Goal: Transaction & Acquisition: Purchase product/service

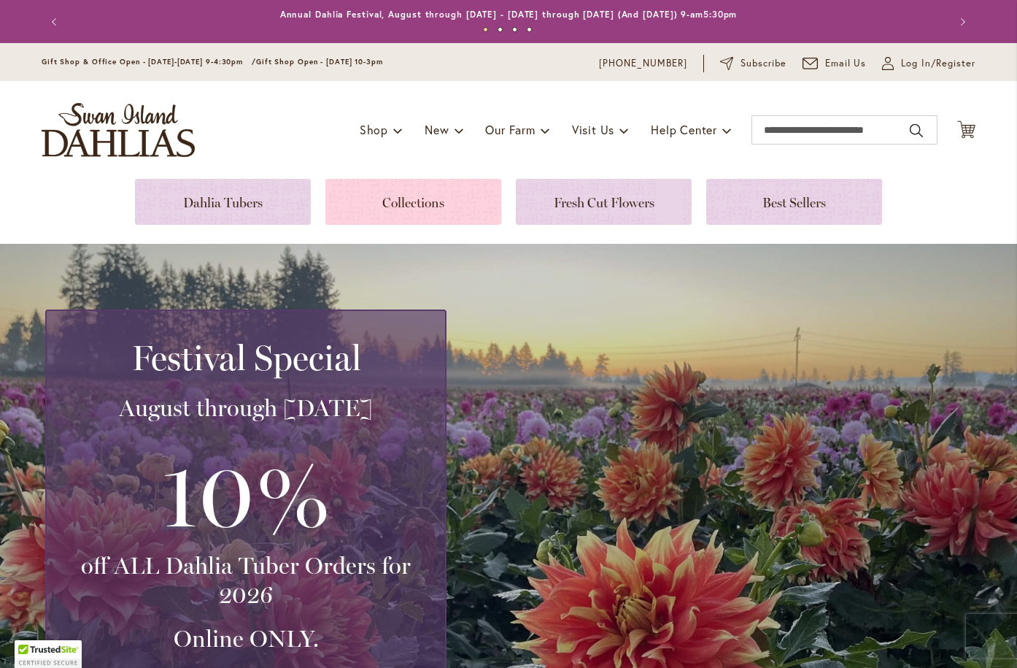
type input "**********"
click at [431, 203] on link at bounding box center [414, 202] width 176 height 46
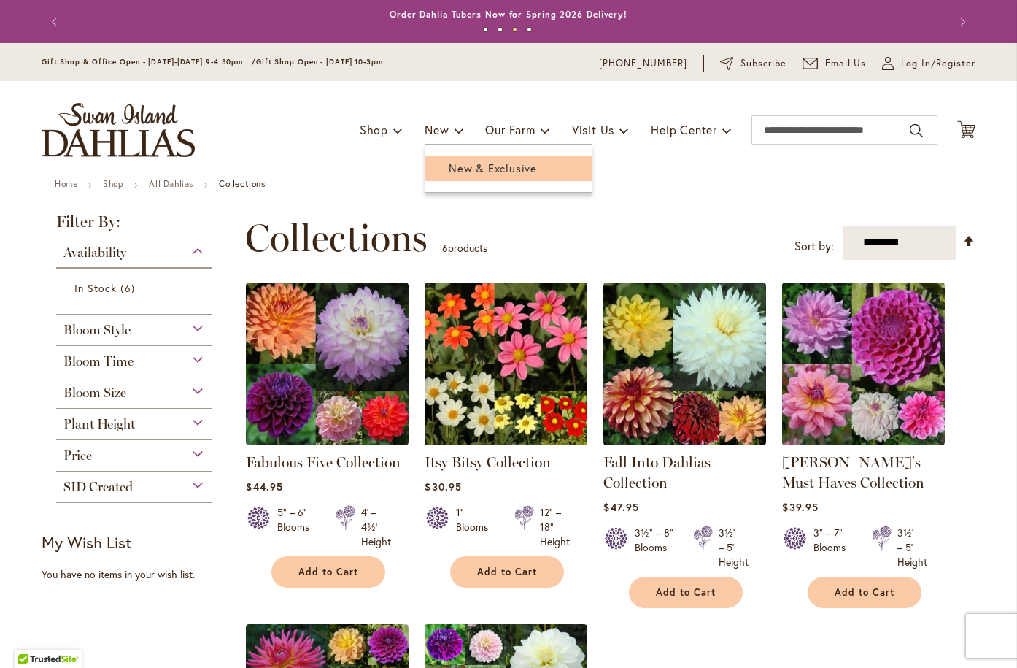
type input "**********"
click at [456, 161] on span "New & Exclusive" at bounding box center [493, 168] width 88 height 15
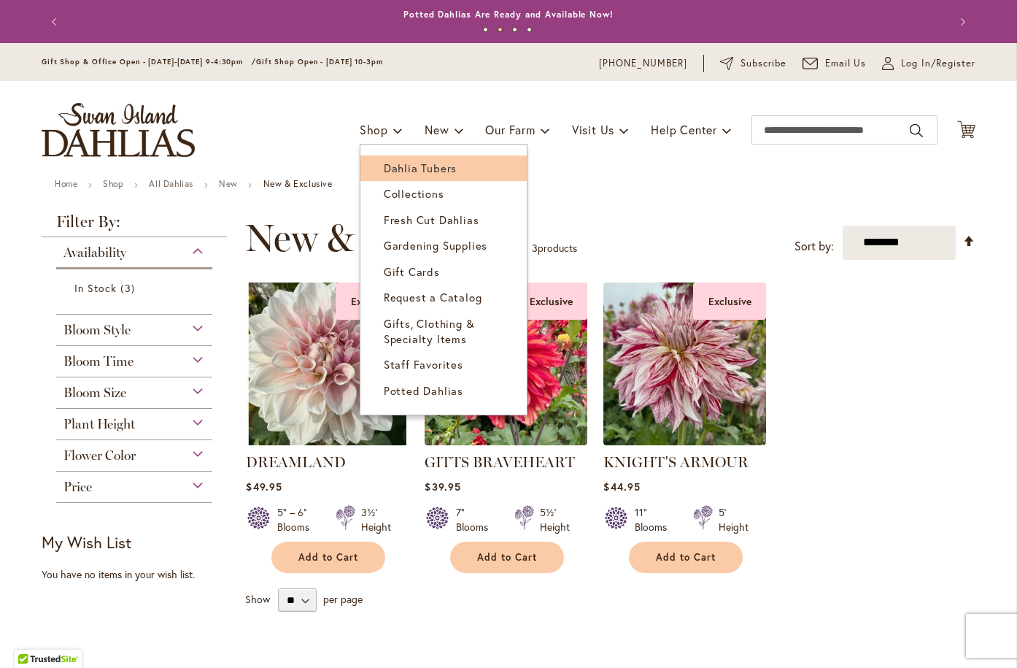
type input "**********"
click at [406, 164] on span "Dahlia Tubers" at bounding box center [420, 168] width 73 height 15
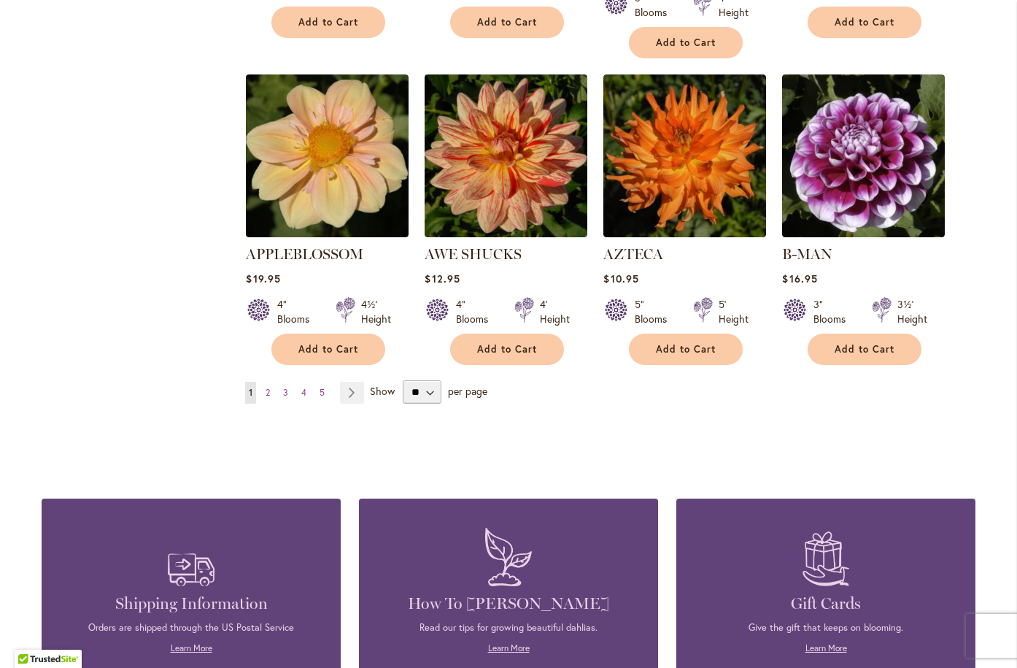
scroll to position [1241, 0]
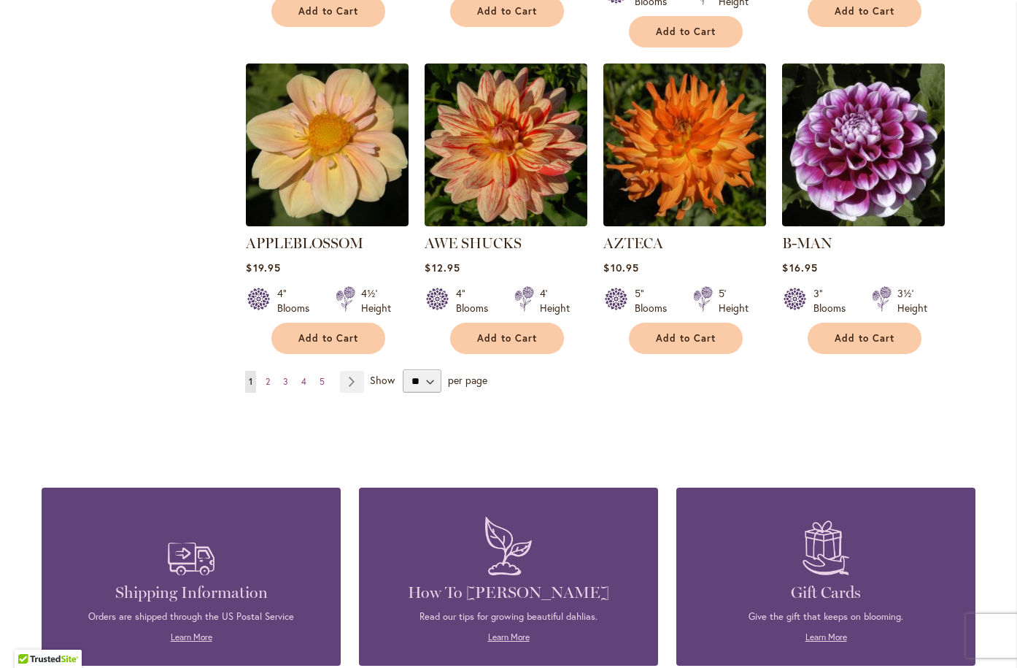
type input "**********"
click at [426, 369] on select "** ** ** **" at bounding box center [422, 380] width 39 height 23
select select "**"
click at [403, 369] on select "** ** ** **" at bounding box center [422, 380] width 39 height 23
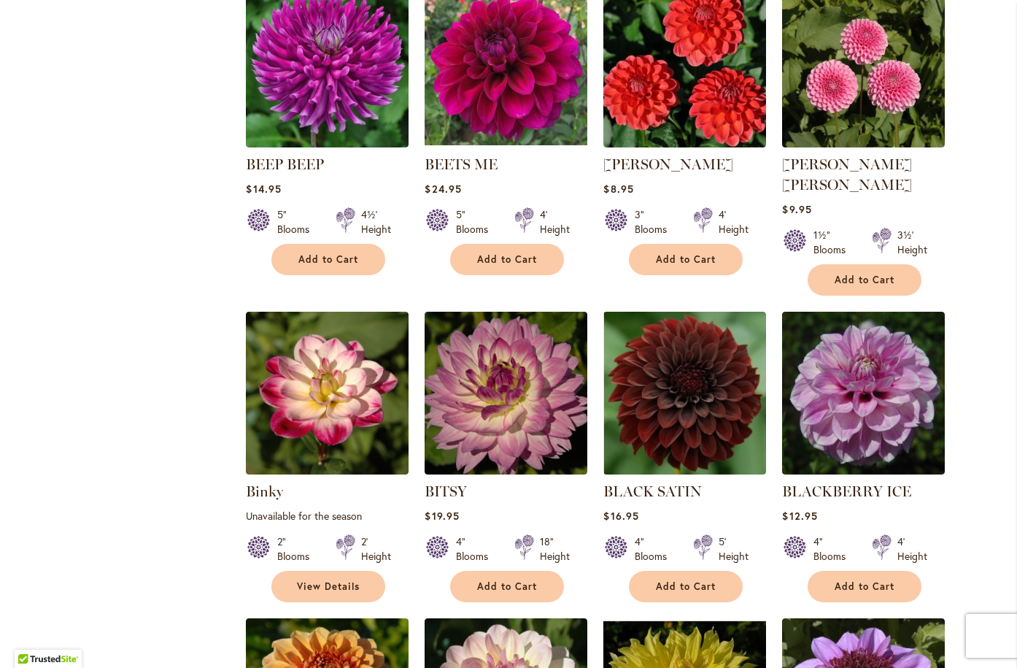
scroll to position [2555, 0]
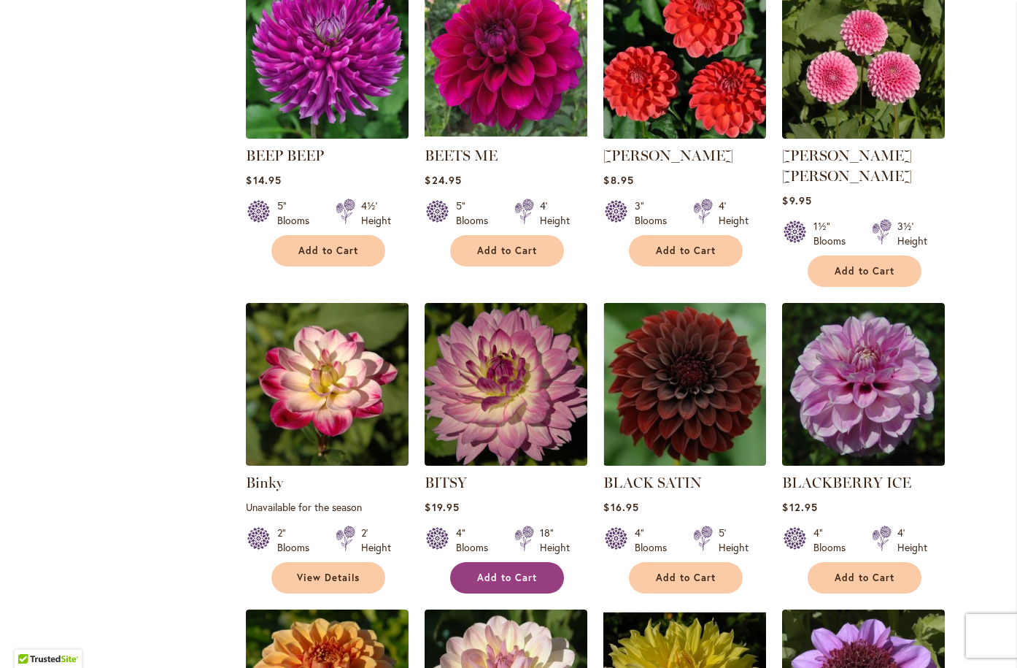
type input "**********"
drag, startPoint x: 467, startPoint y: 537, endPoint x: 493, endPoint y: 528, distance: 27.0
click at [467, 562] on button "Add to Cart" at bounding box center [507, 577] width 114 height 31
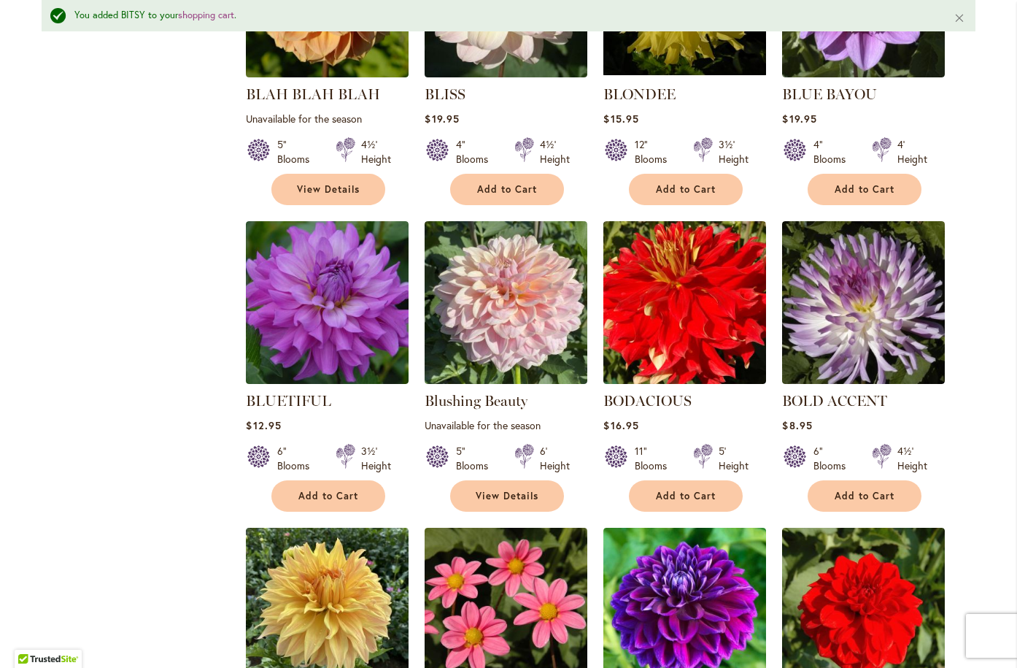
scroll to position [3323, 0]
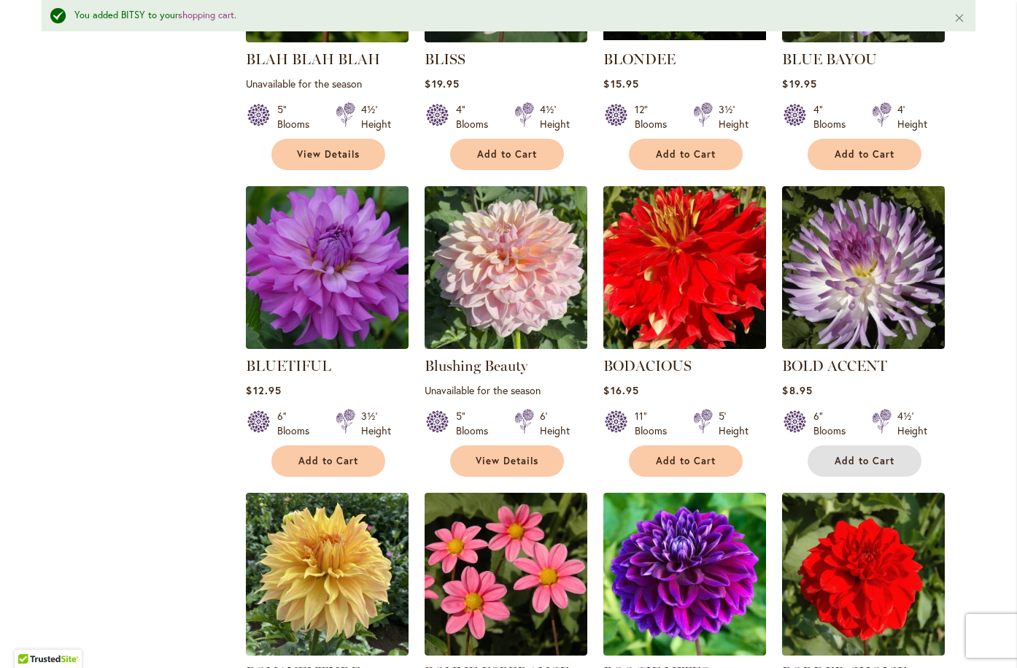
click at [835, 455] on span "Add to Cart" at bounding box center [865, 461] width 60 height 12
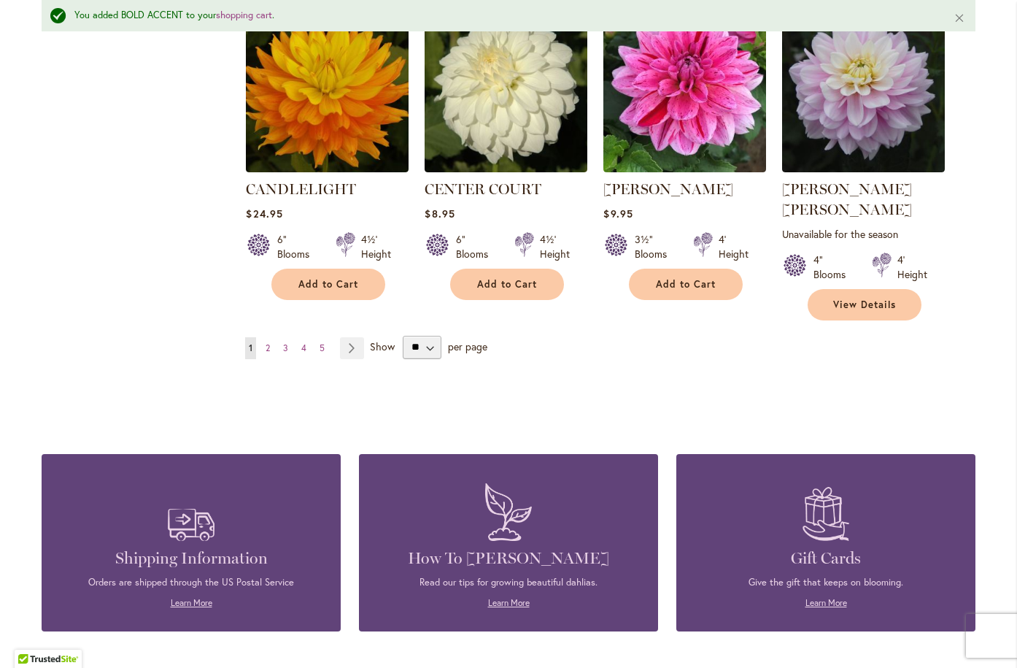
scroll to position [5075, 0]
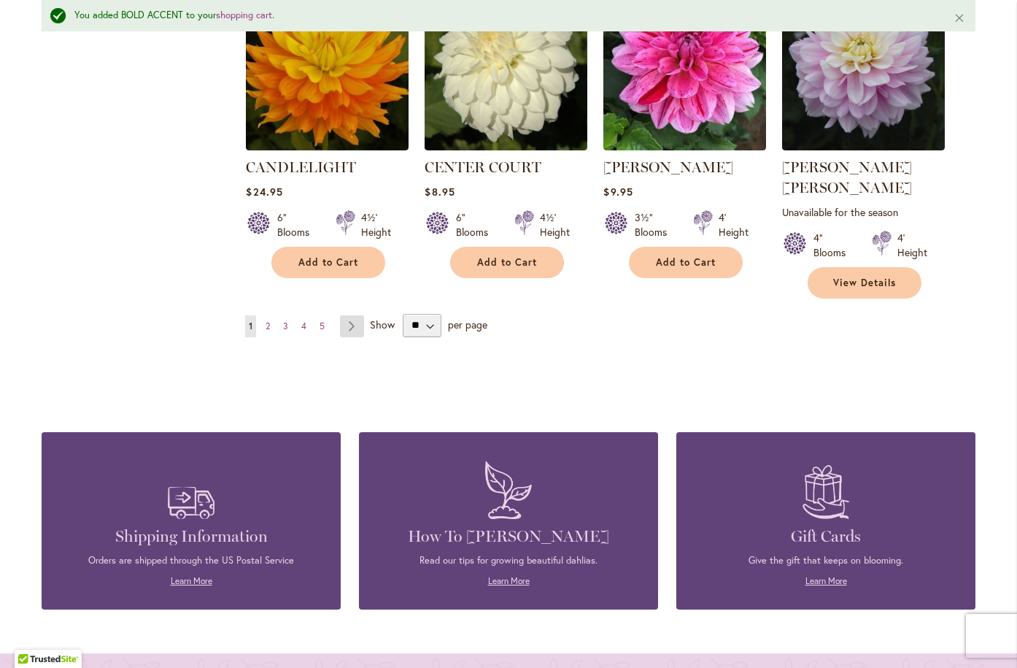
click at [351, 315] on link "Page Next" at bounding box center [352, 326] width 24 height 22
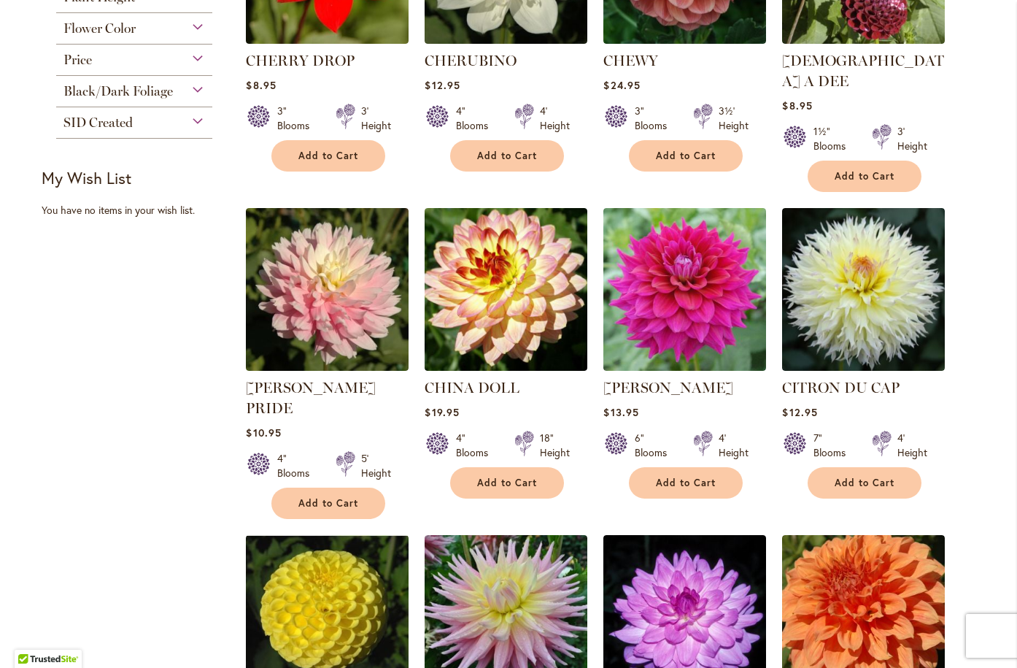
scroll to position [876, 0]
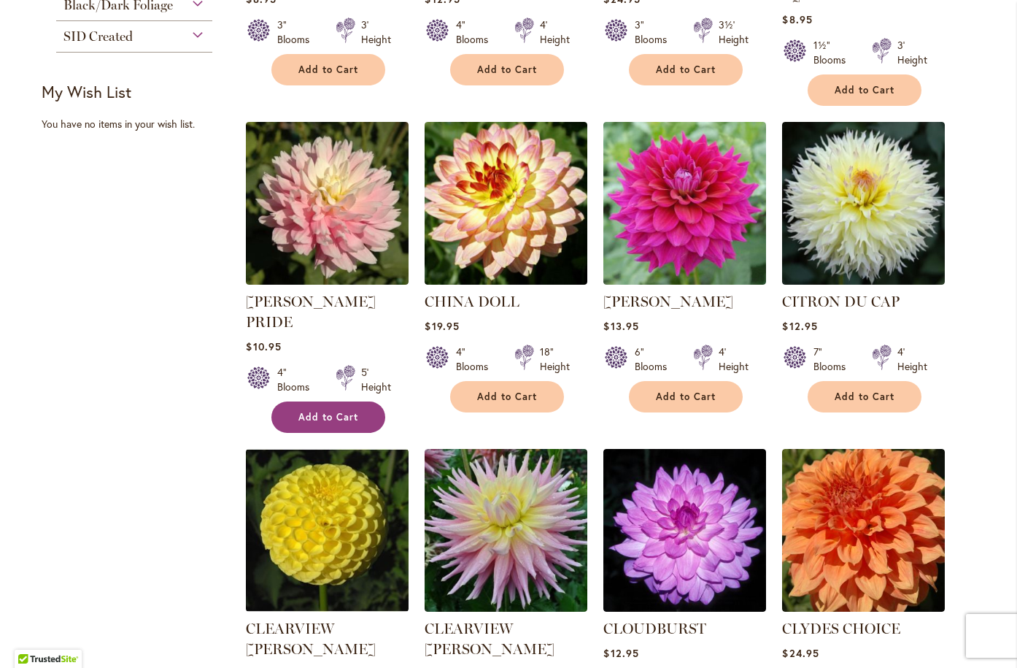
type input "**********"
click at [342, 411] on span "Add to Cart" at bounding box center [329, 417] width 60 height 12
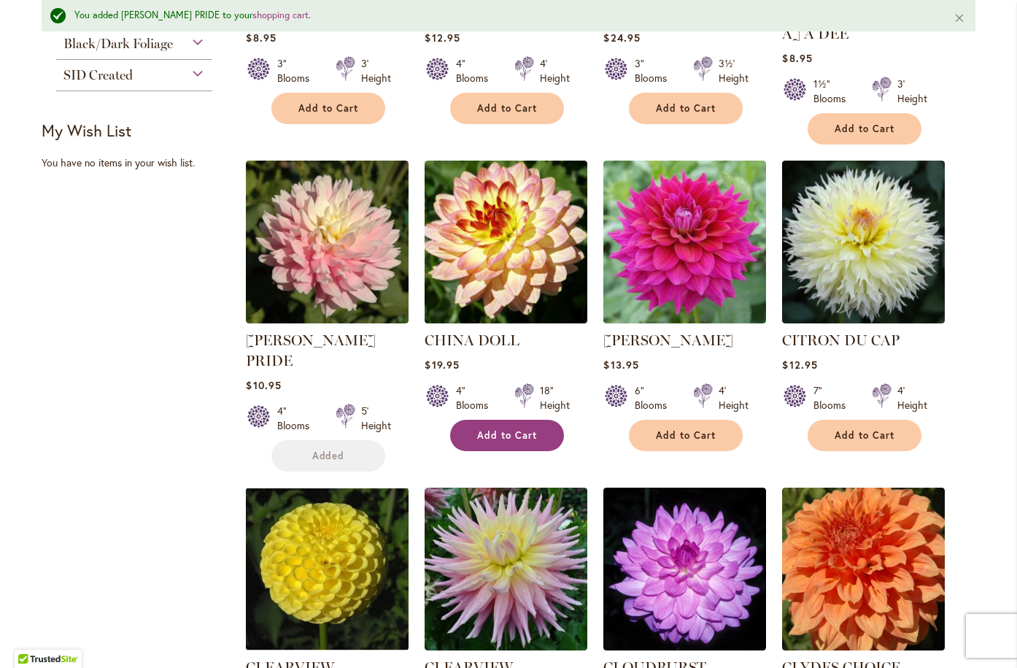
scroll to position [915, 0]
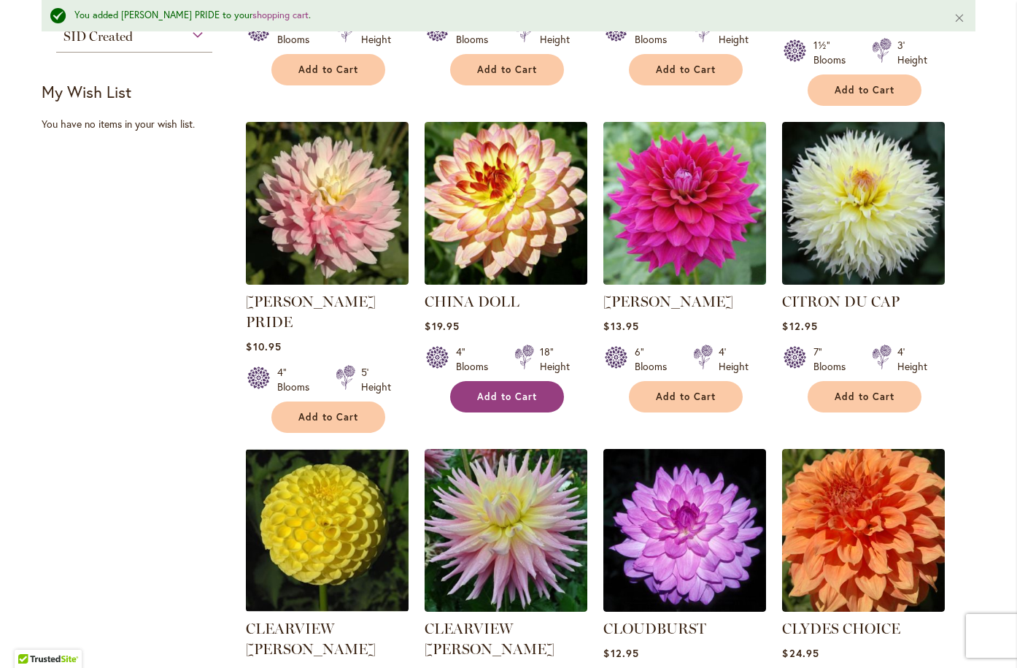
click at [495, 390] on span "Add to Cart" at bounding box center [507, 396] width 60 height 12
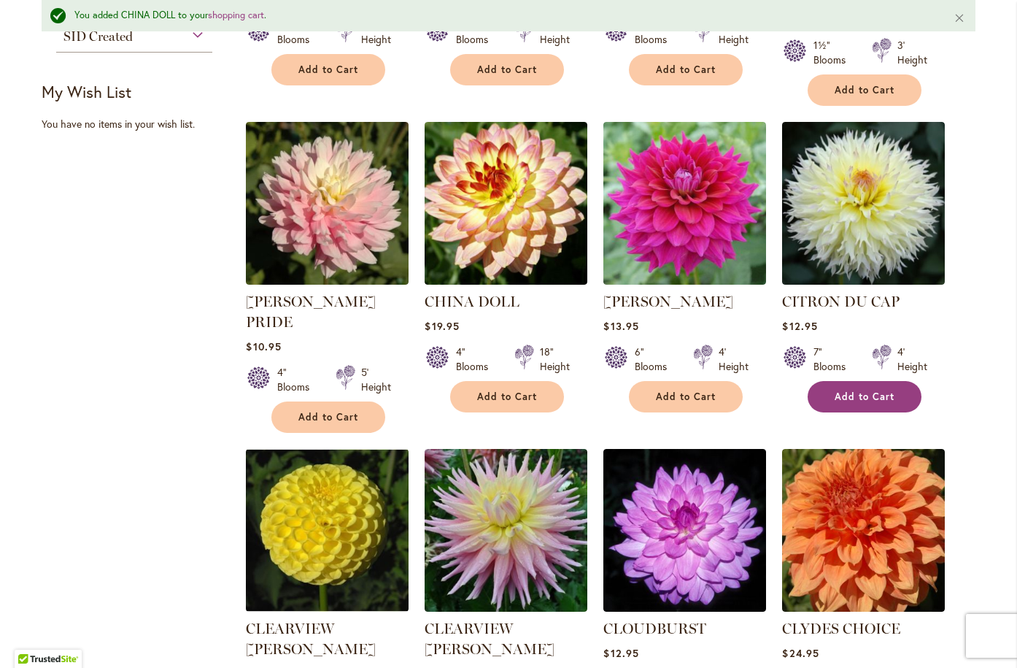
click at [848, 390] on span "Add to Cart" at bounding box center [865, 396] width 60 height 12
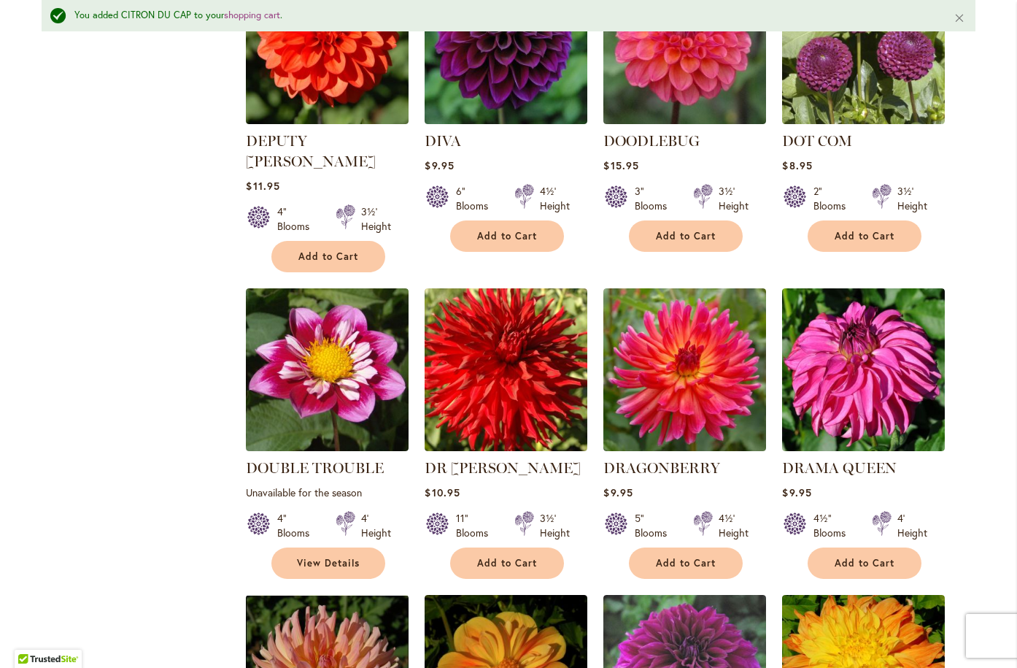
scroll to position [3323, 0]
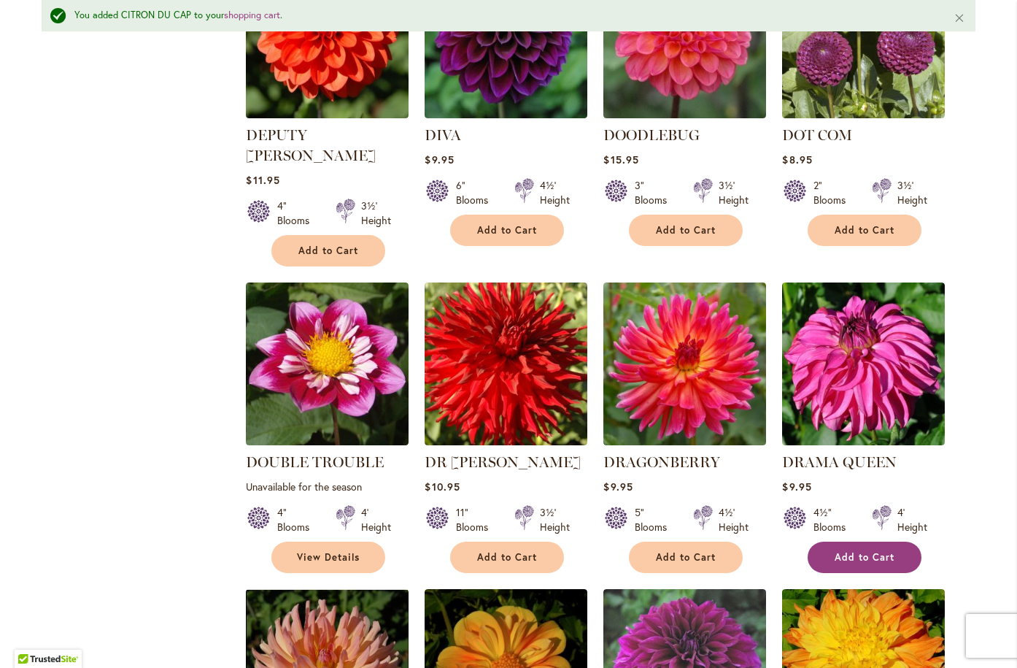
click at [854, 551] on span "Add to Cart" at bounding box center [865, 557] width 60 height 12
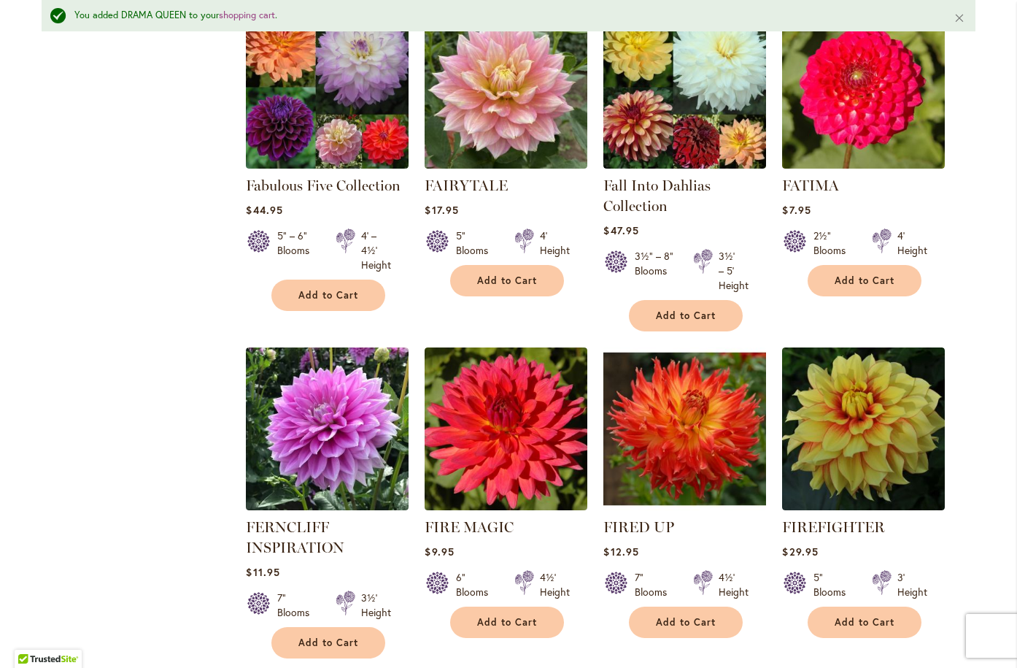
scroll to position [4856, 0]
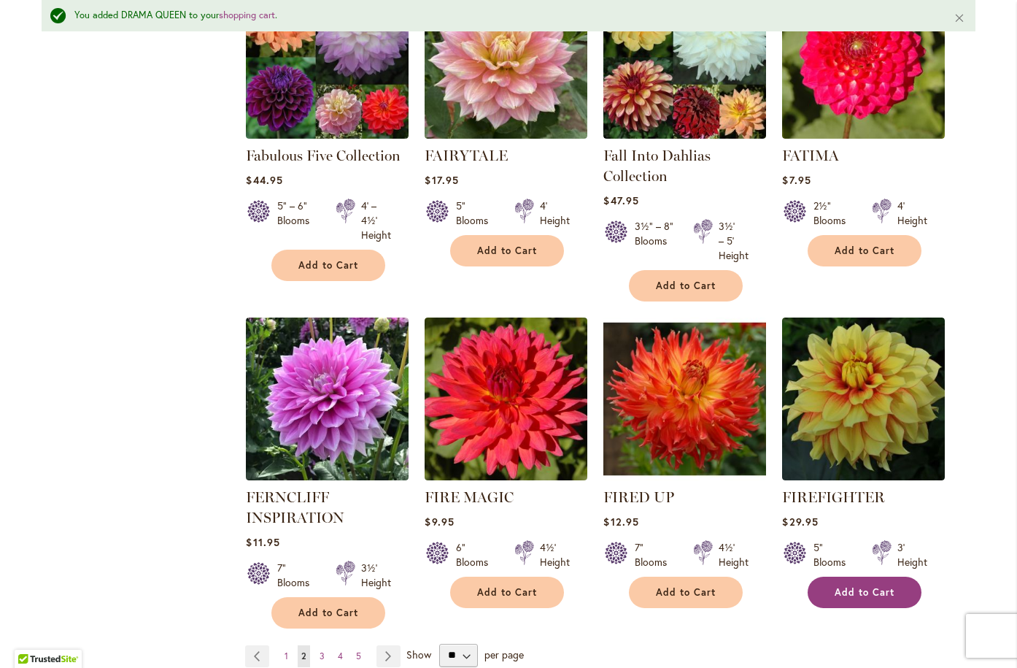
click at [872, 586] on span "Add to Cart" at bounding box center [865, 592] width 60 height 12
click at [382, 645] on link "Page Next" at bounding box center [389, 656] width 24 height 22
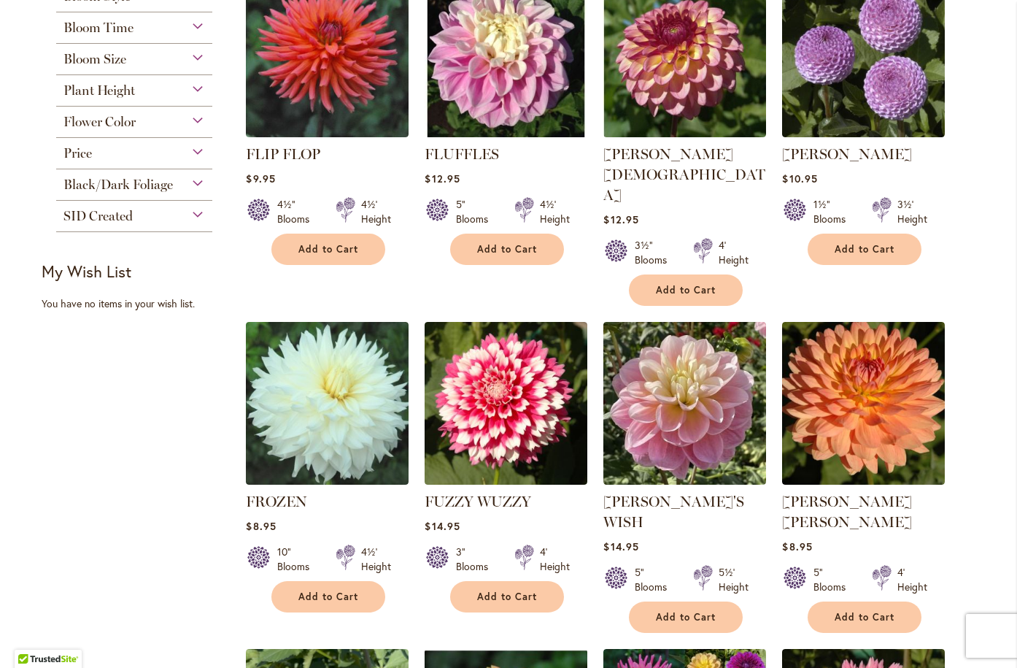
scroll to position [803, 0]
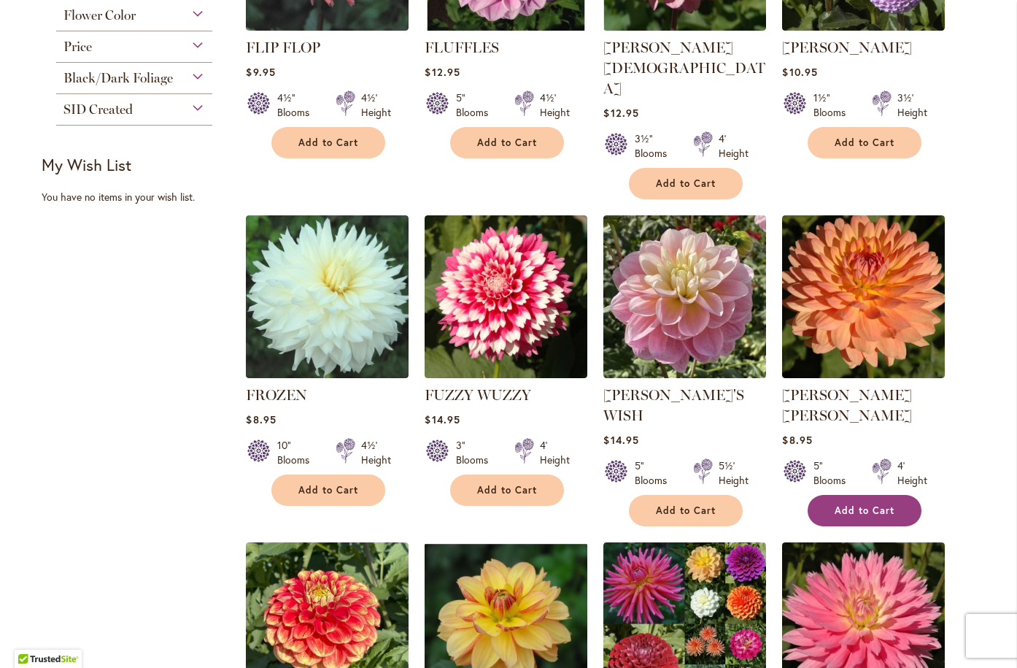
type input "**********"
click at [842, 504] on span "Add to Cart" at bounding box center [865, 510] width 60 height 12
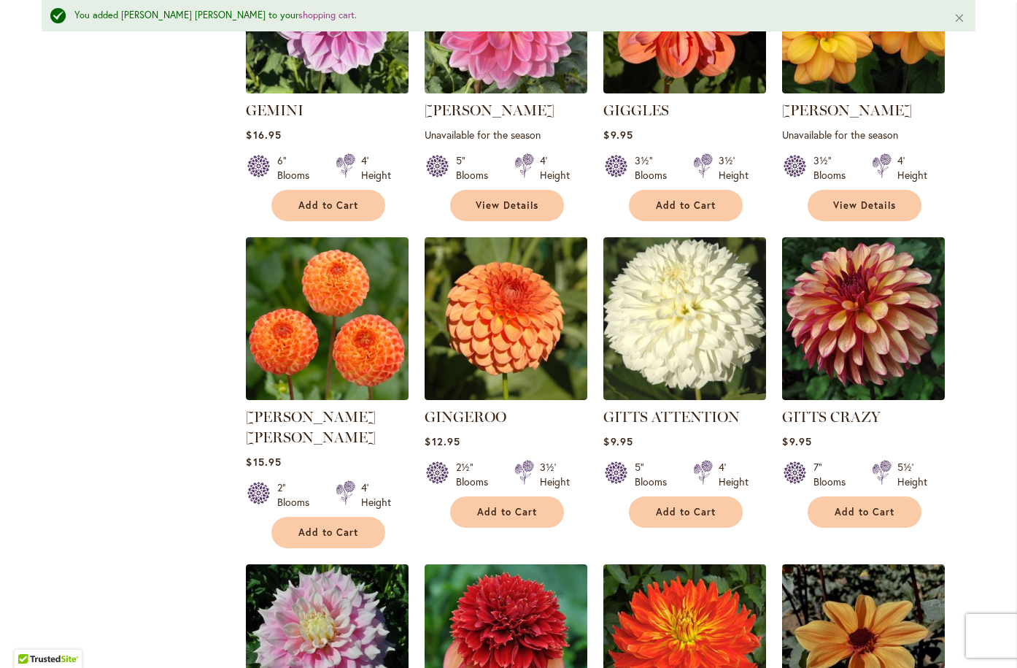
scroll to position [1790, 0]
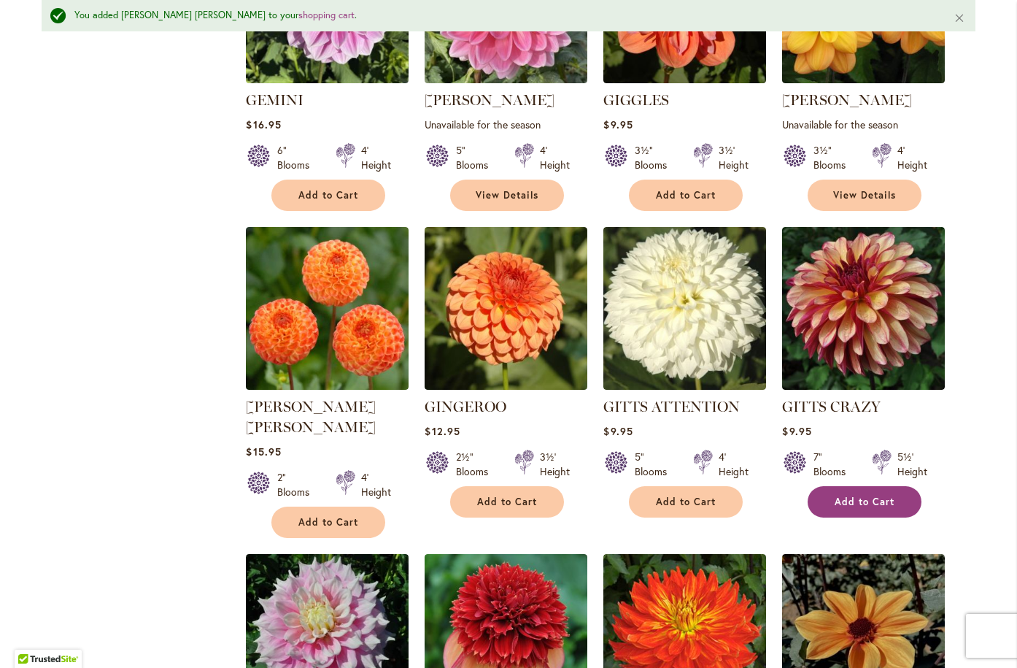
click at [836, 496] on span "Add to Cart" at bounding box center [865, 502] width 60 height 12
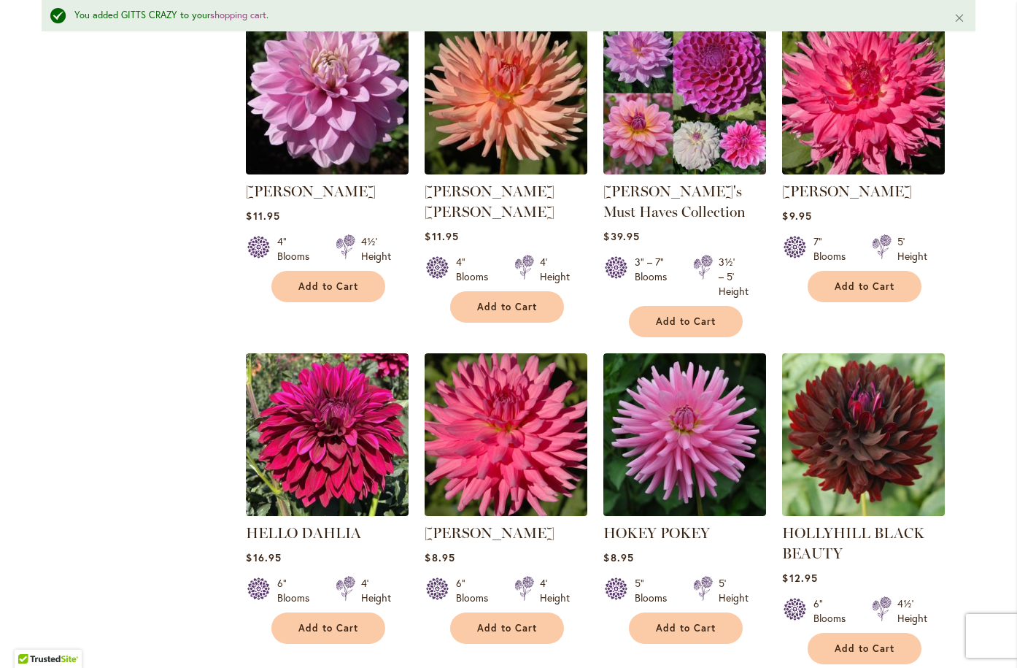
scroll to position [3615, 0]
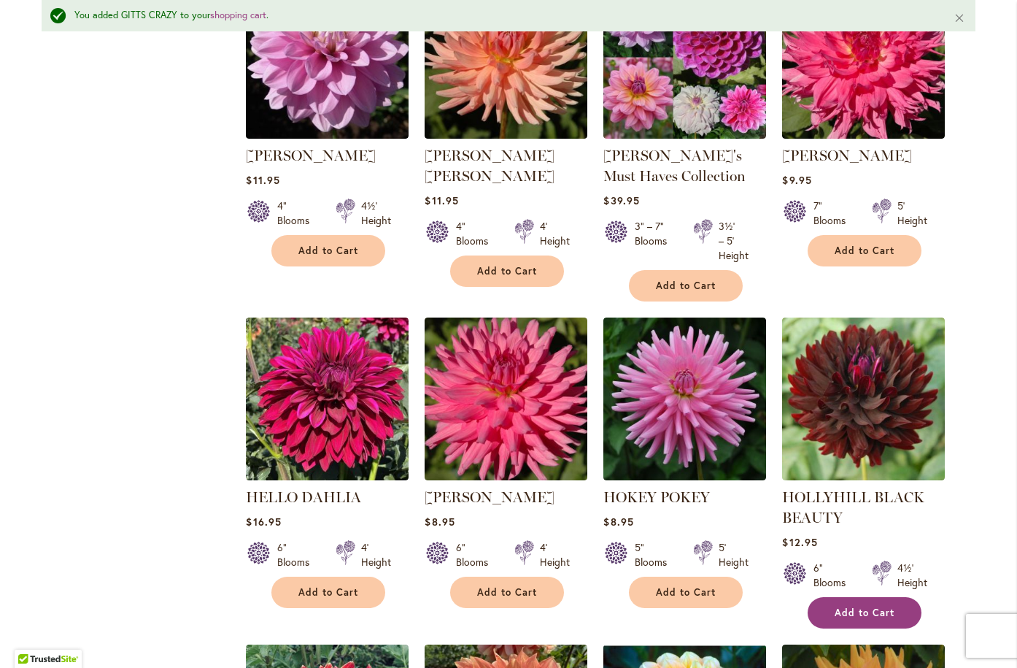
click at [871, 607] on span "Add to Cart" at bounding box center [865, 613] width 60 height 12
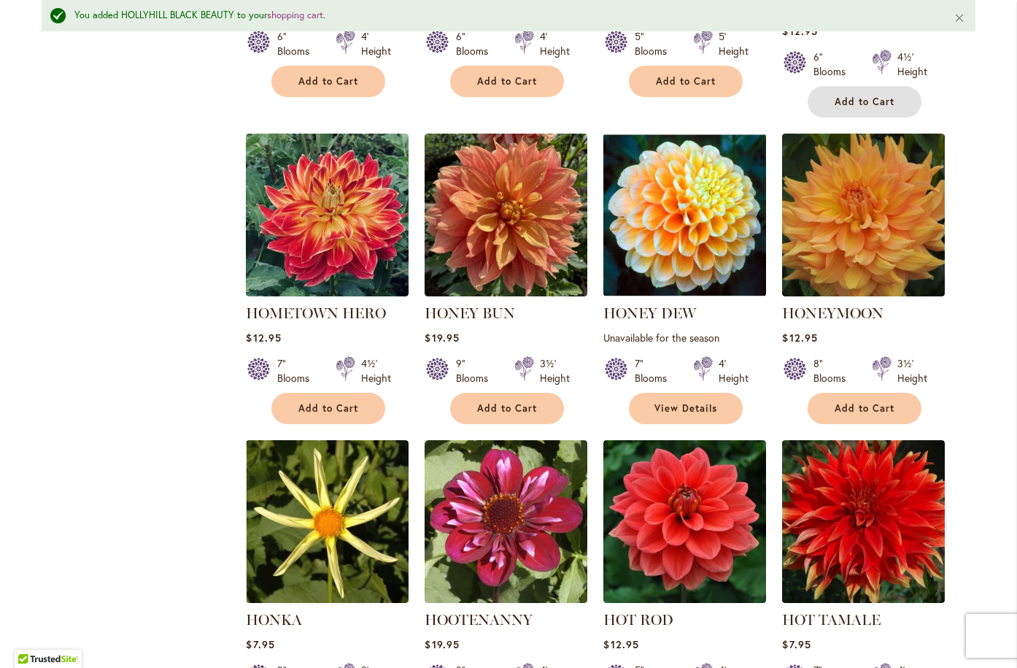
scroll to position [4053, 0]
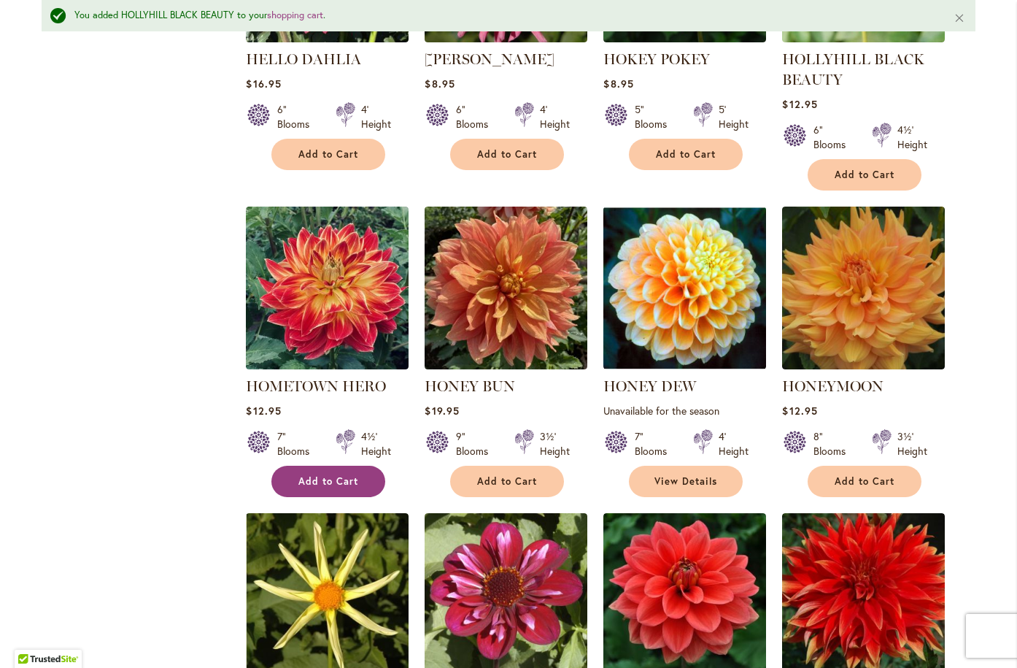
click at [326, 475] on span "Add to Cart" at bounding box center [329, 481] width 60 height 12
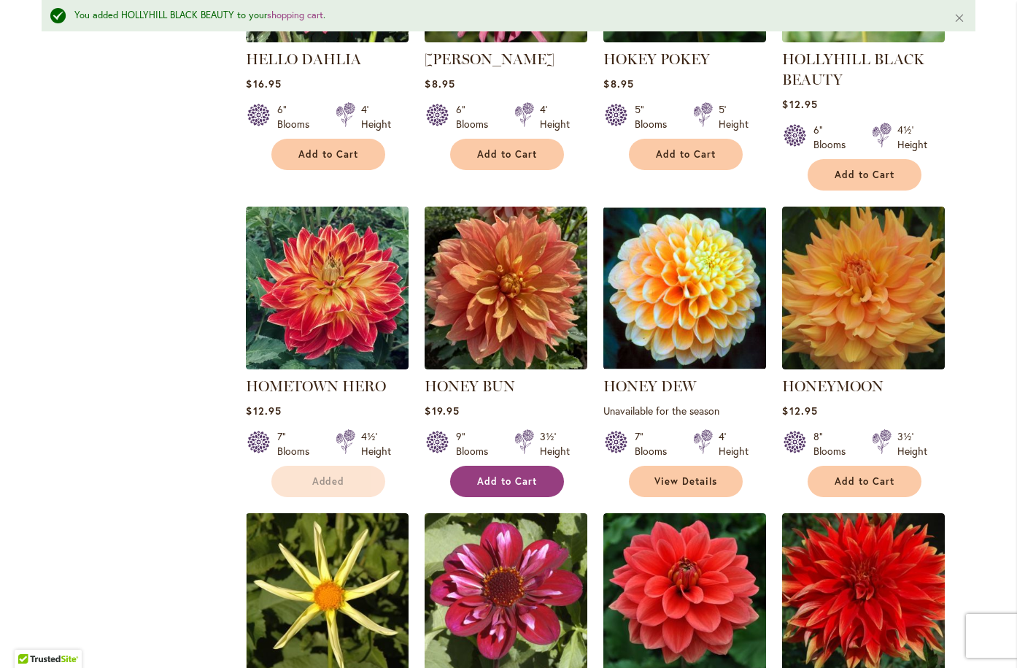
click at [478, 475] on span "Add to Cart" at bounding box center [507, 481] width 60 height 12
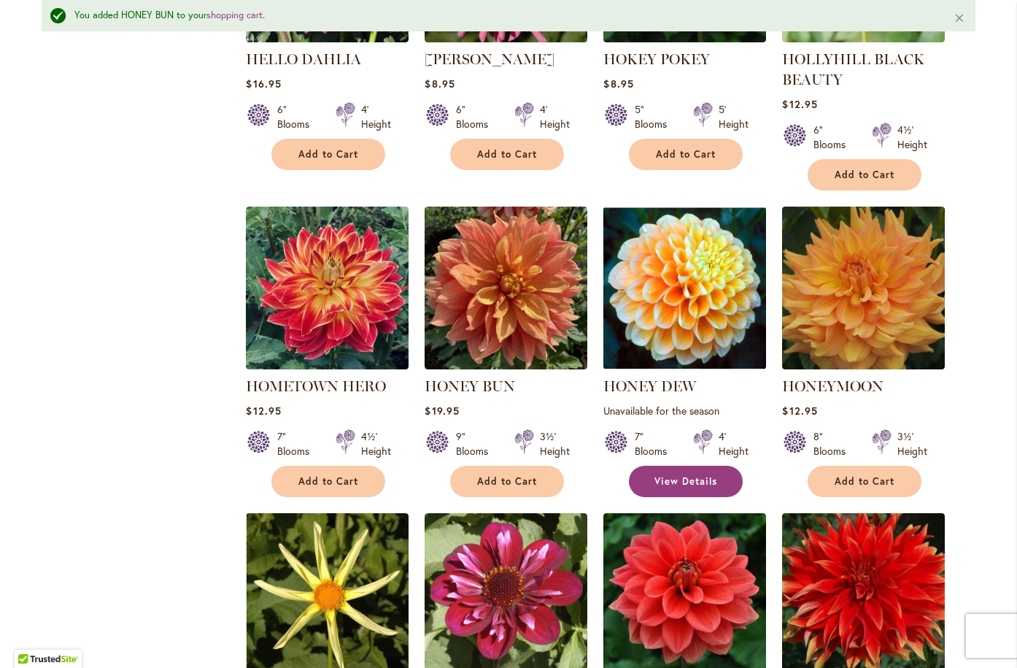
click at [709, 475] on span "View Details" at bounding box center [686, 481] width 63 height 12
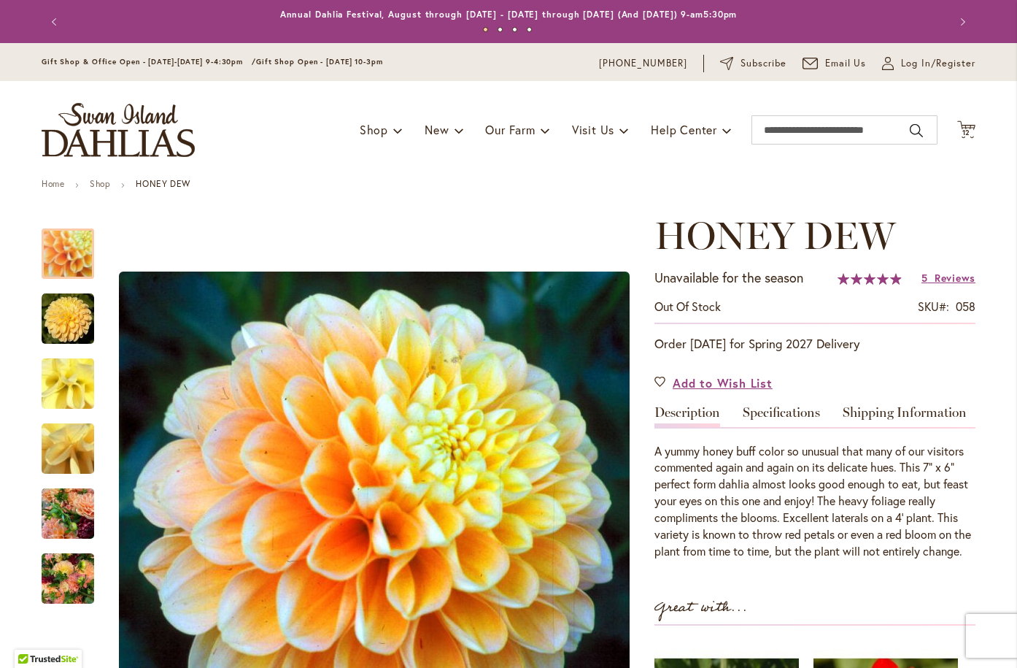
type input "**********"
click at [43, 17] on button "Previous" at bounding box center [56, 21] width 29 height 29
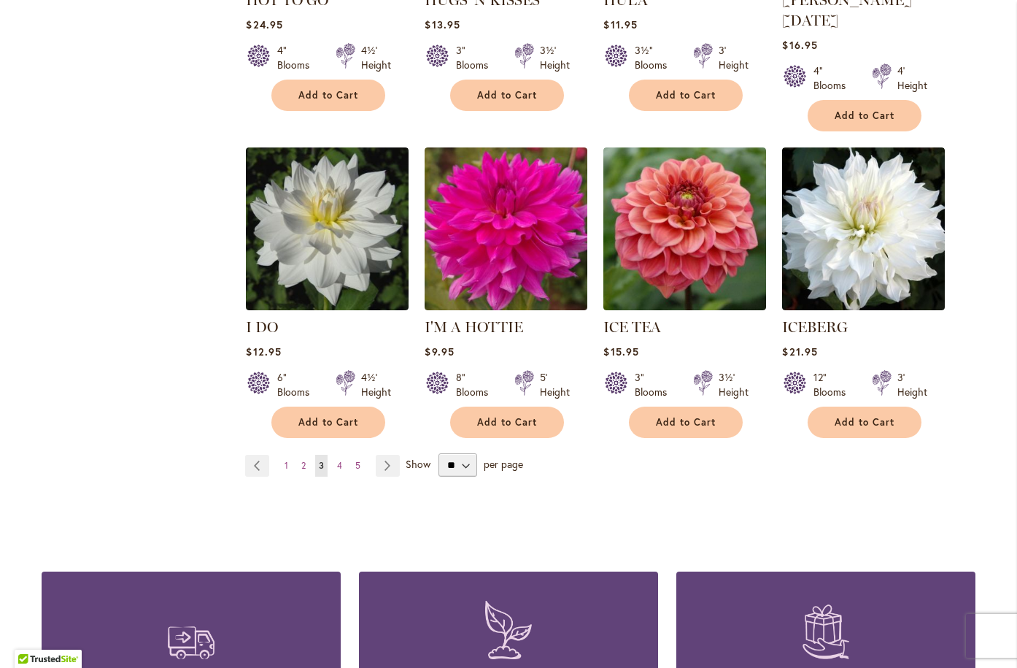
scroll to position [5036, 0]
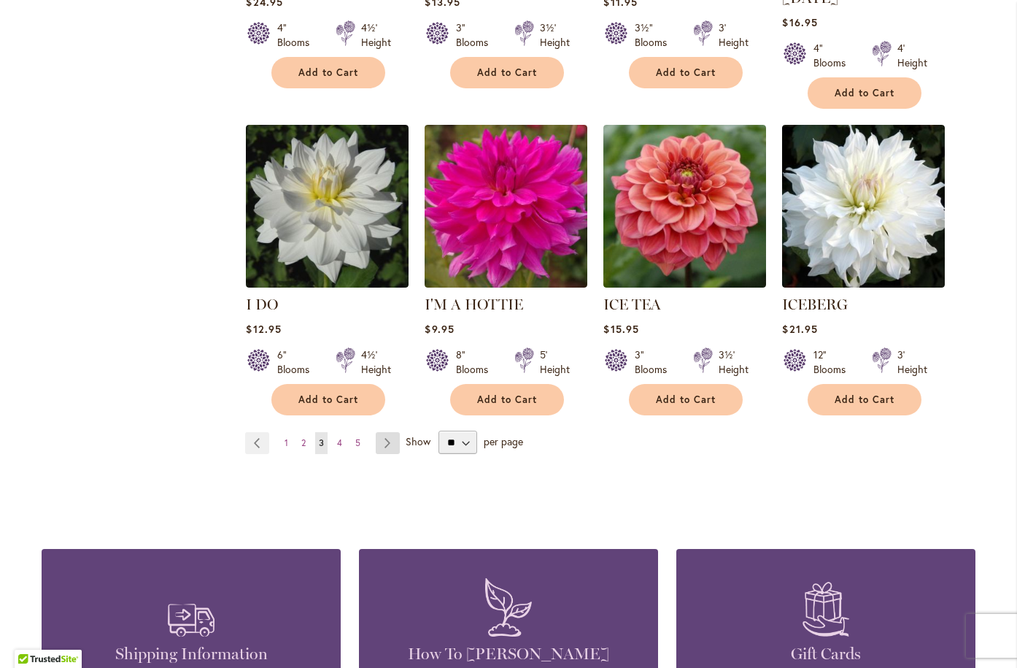
type input "**********"
click at [388, 432] on link "Page Next" at bounding box center [388, 443] width 24 height 22
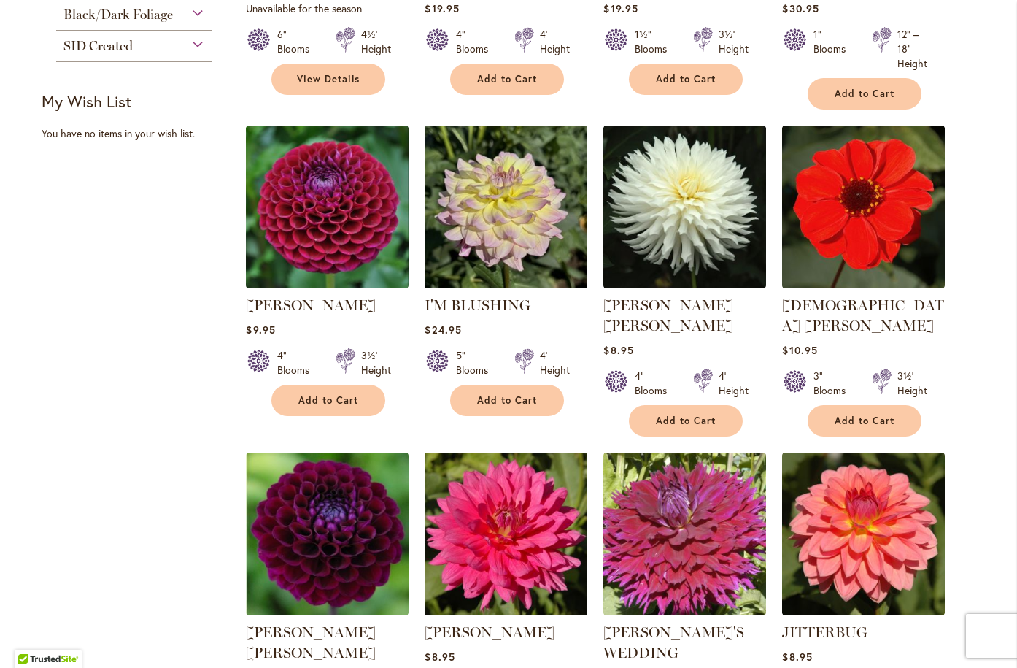
scroll to position [876, 0]
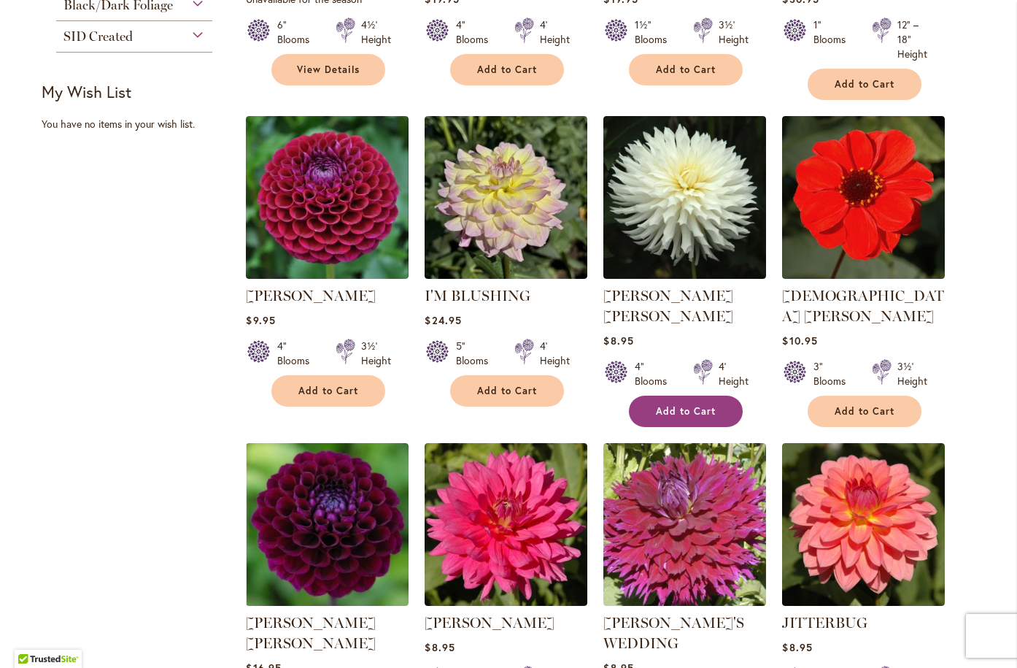
type input "**********"
click at [671, 396] on button "Add to Cart" at bounding box center [686, 411] width 114 height 31
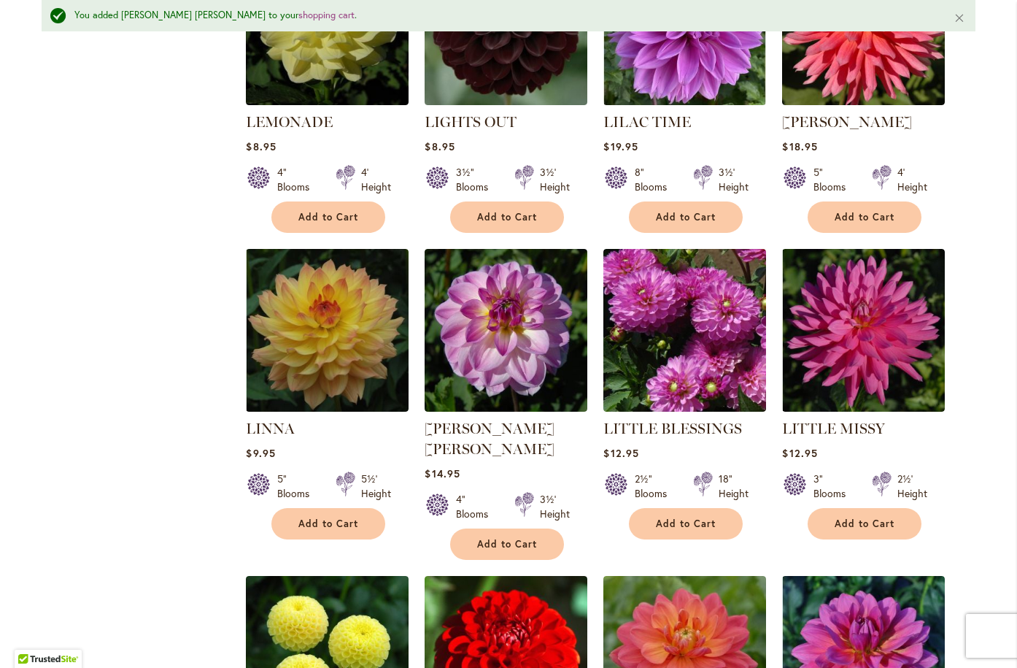
scroll to position [3323, 0]
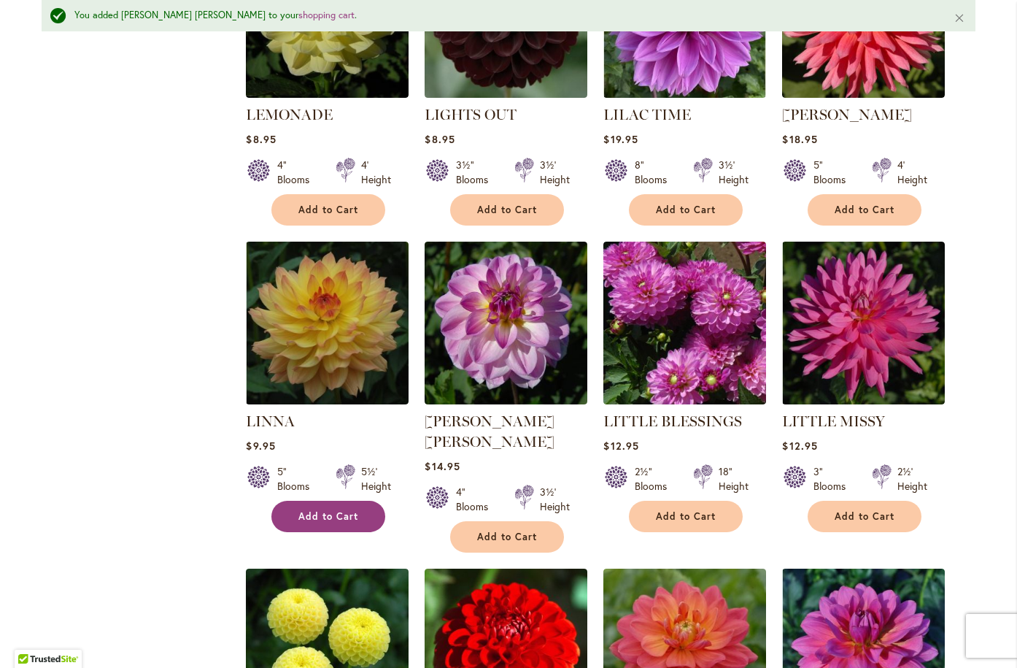
click at [334, 510] on span "Add to Cart" at bounding box center [329, 516] width 60 height 12
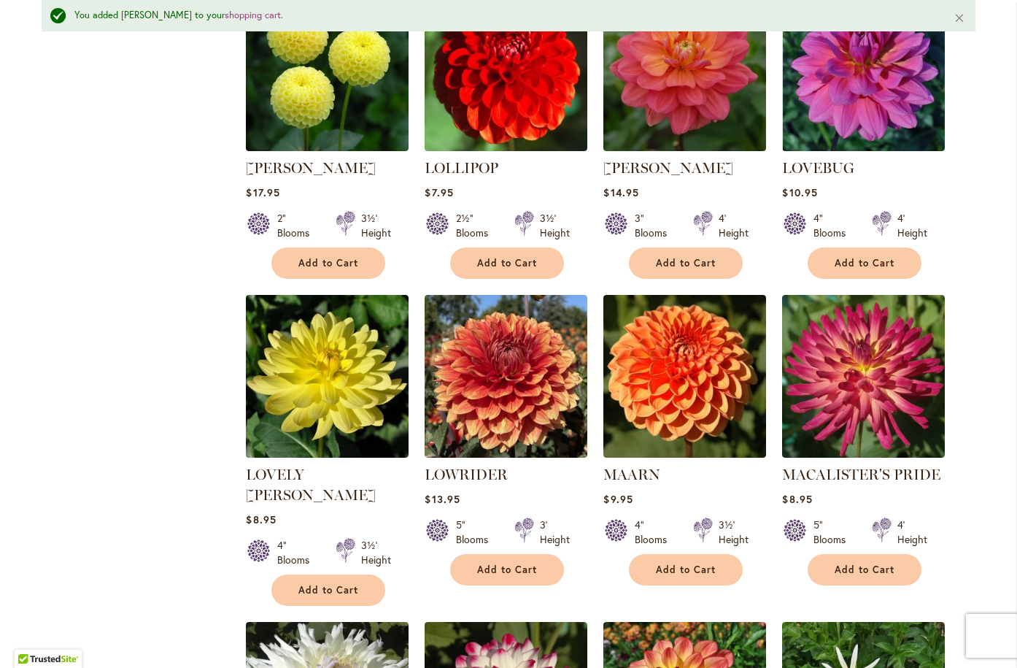
scroll to position [3907, 0]
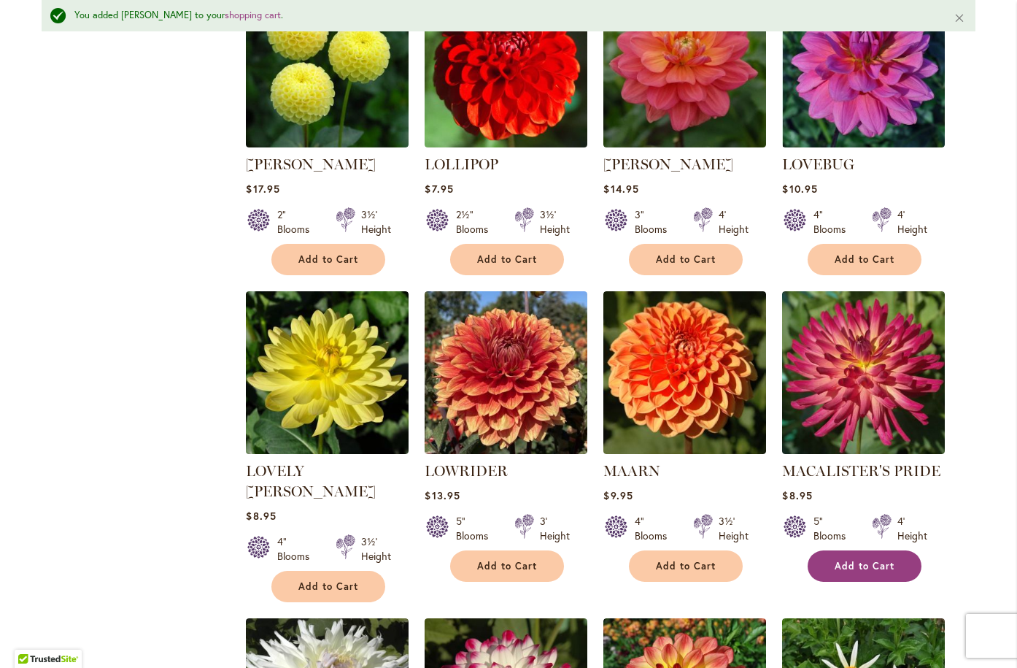
click at [842, 560] on span "Add to Cart" at bounding box center [865, 566] width 60 height 12
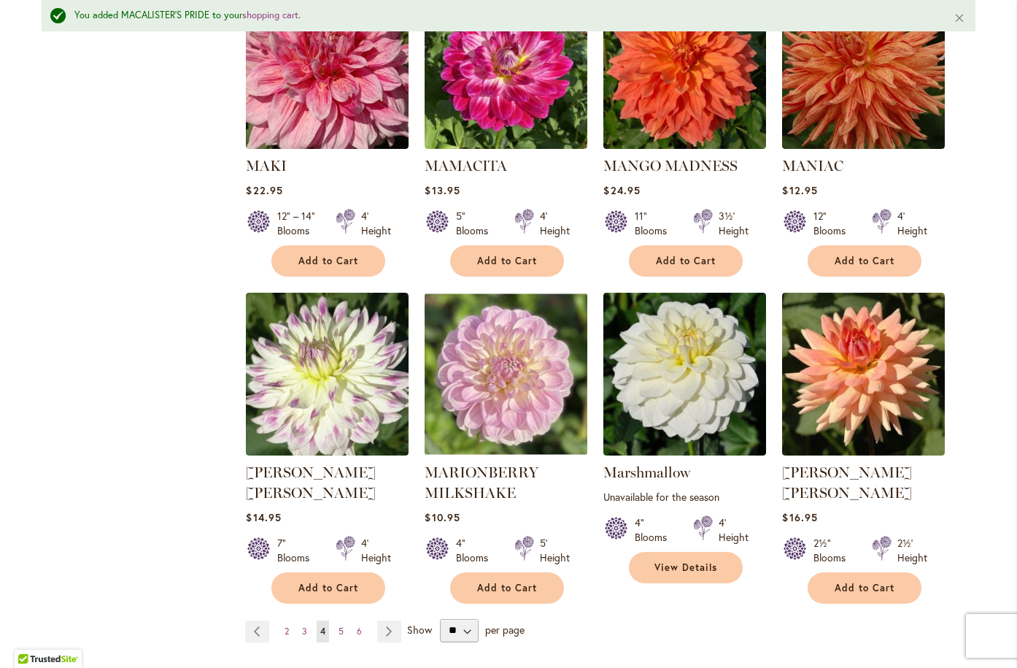
scroll to position [4856, 0]
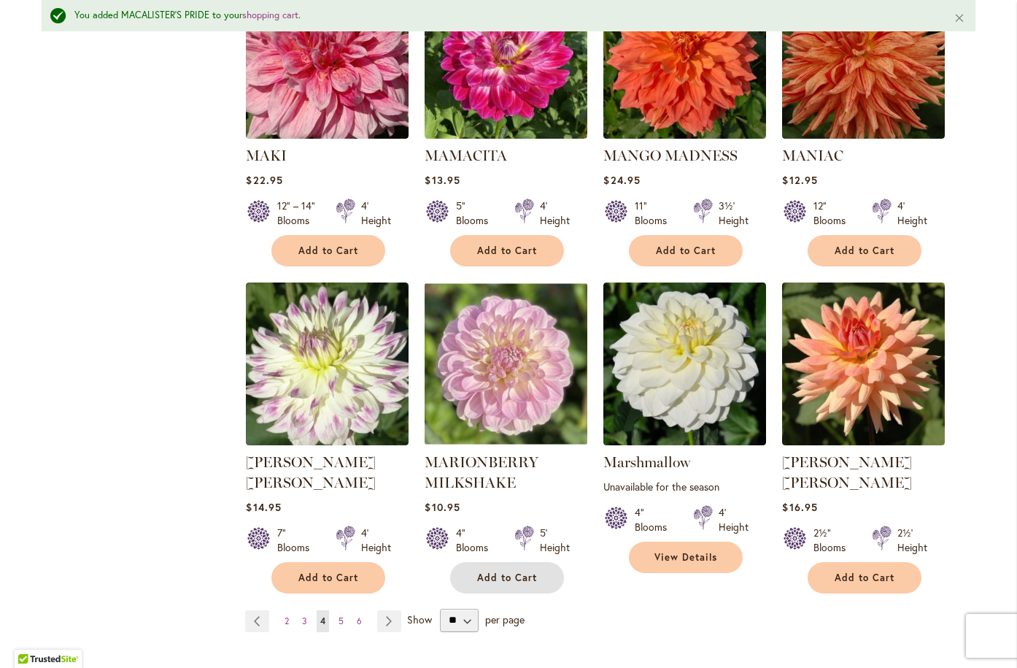
drag, startPoint x: 480, startPoint y: 476, endPoint x: 475, endPoint y: 482, distance: 8.3
click at [480, 571] on span "Add to Cart" at bounding box center [507, 577] width 60 height 12
click at [382, 610] on link "Page Next" at bounding box center [389, 621] width 24 height 22
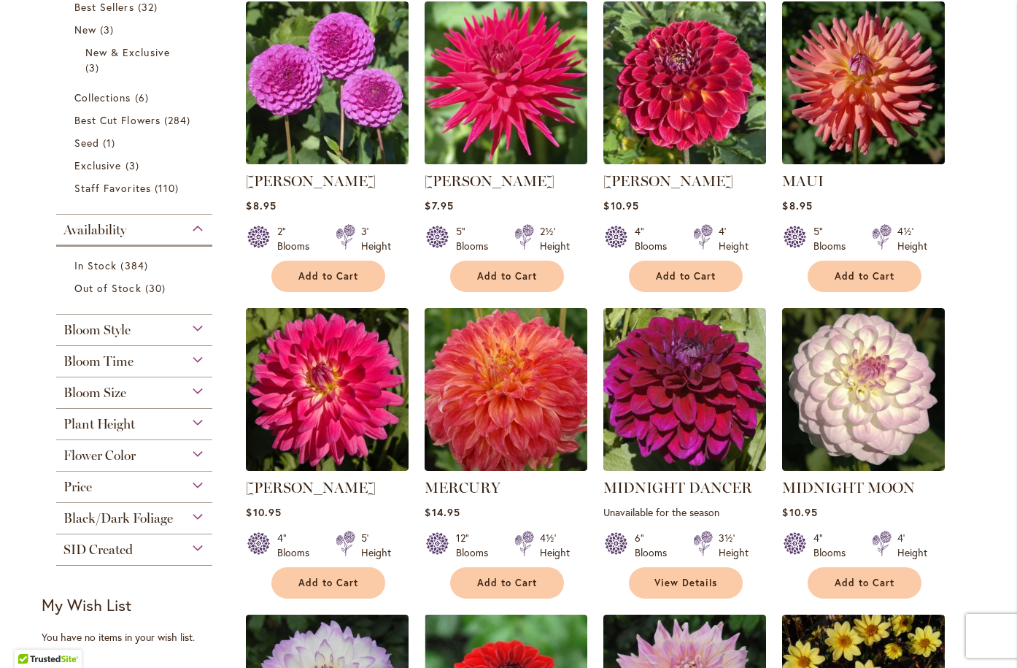
scroll to position [365, 0]
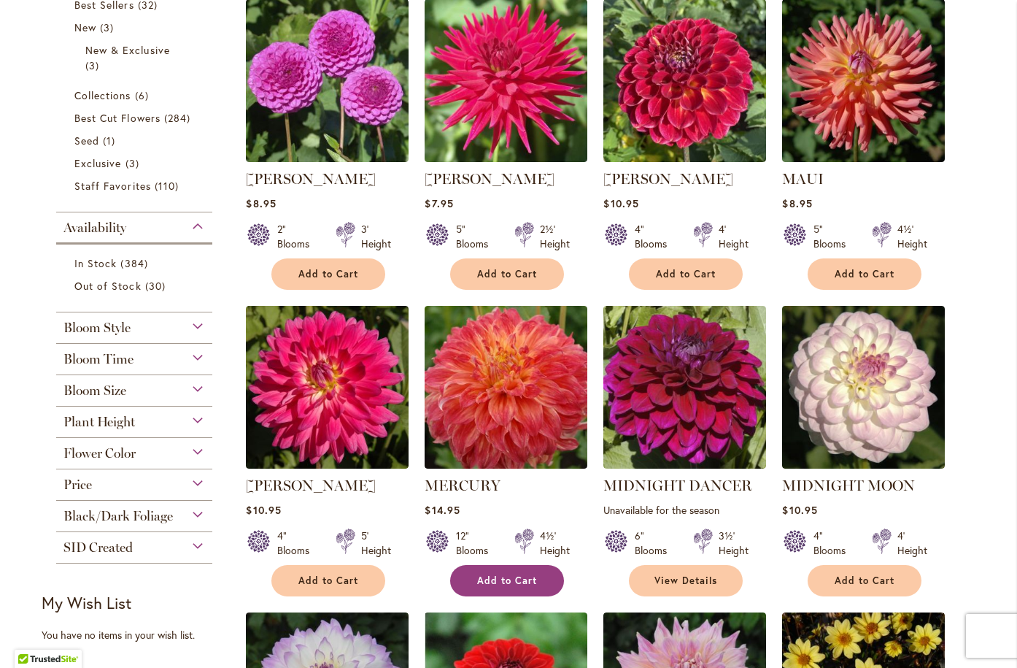
type input "**********"
click at [507, 580] on span "Add to Cart" at bounding box center [507, 580] width 60 height 12
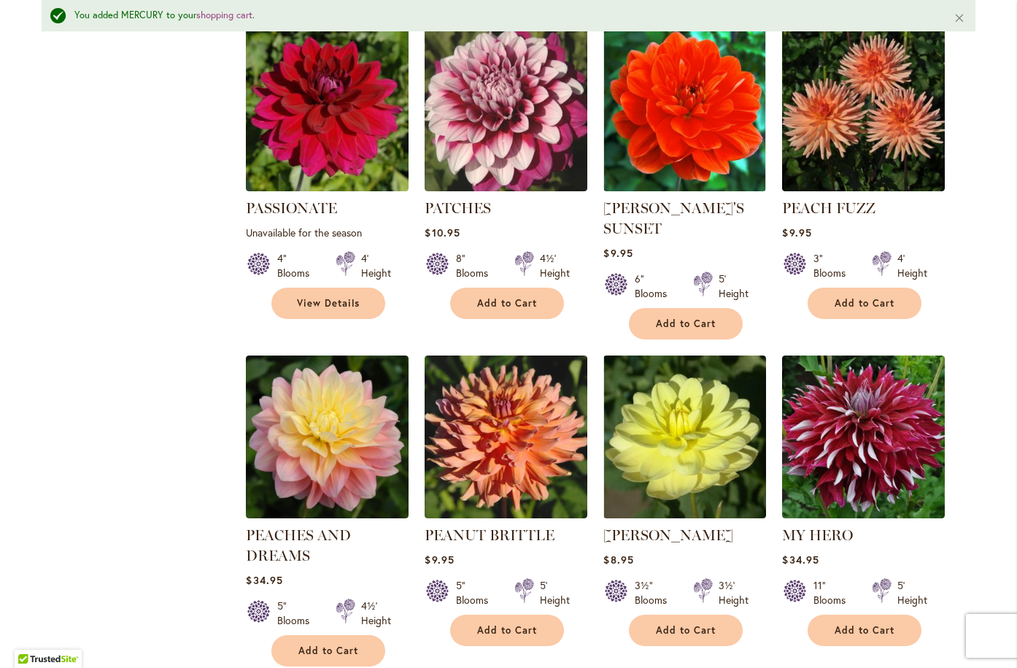
scroll to position [3834, 0]
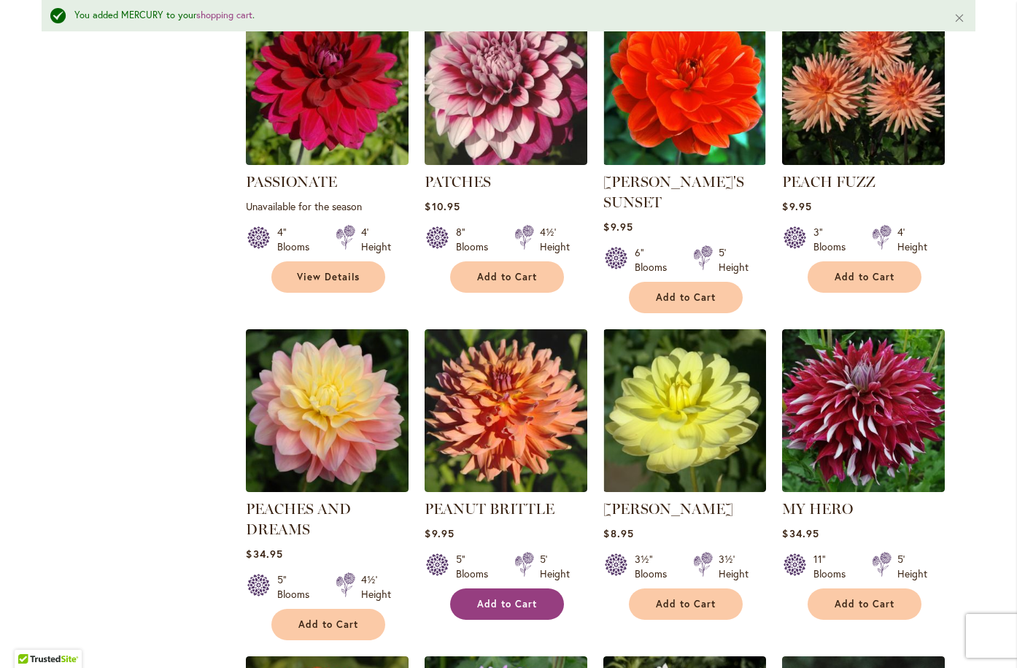
click at [505, 598] on span "Add to Cart" at bounding box center [507, 604] width 60 height 12
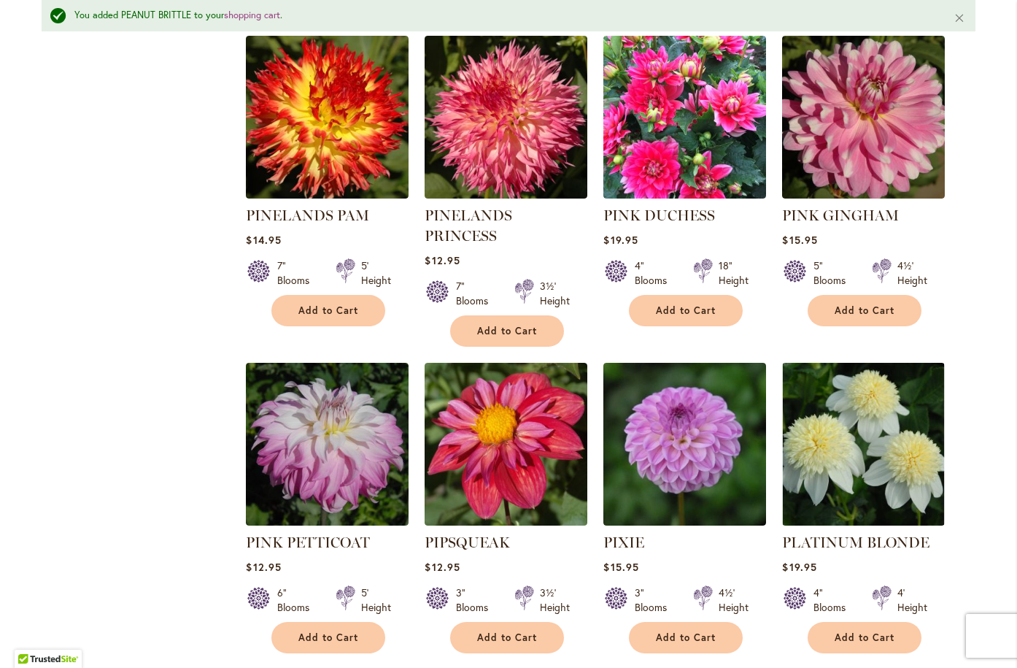
scroll to position [4783, 0]
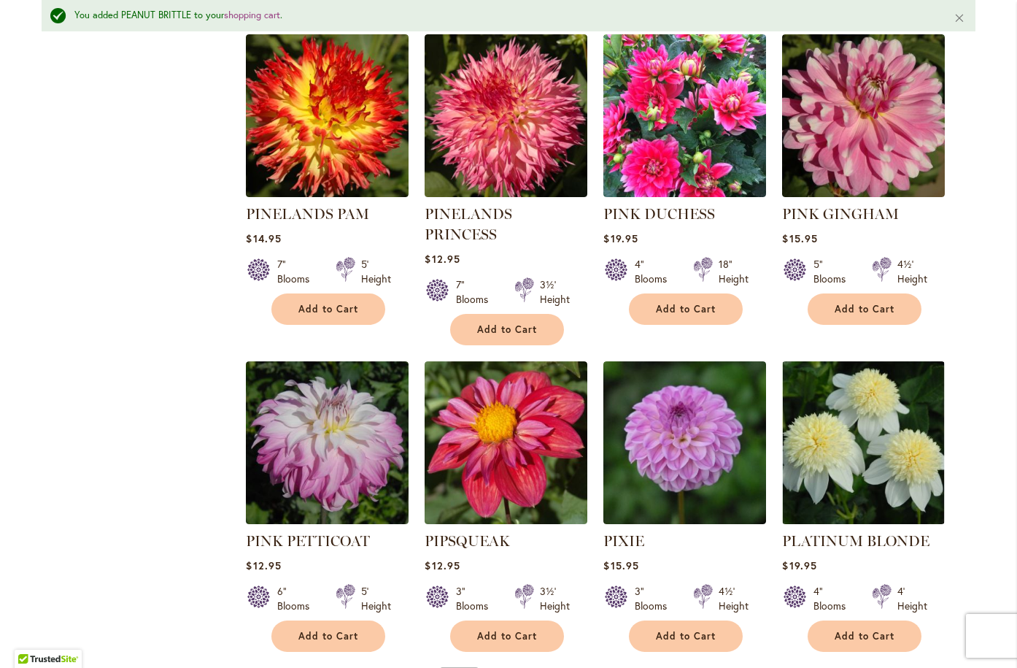
click at [386, 667] on link "Page Next" at bounding box center [389, 680] width 24 height 22
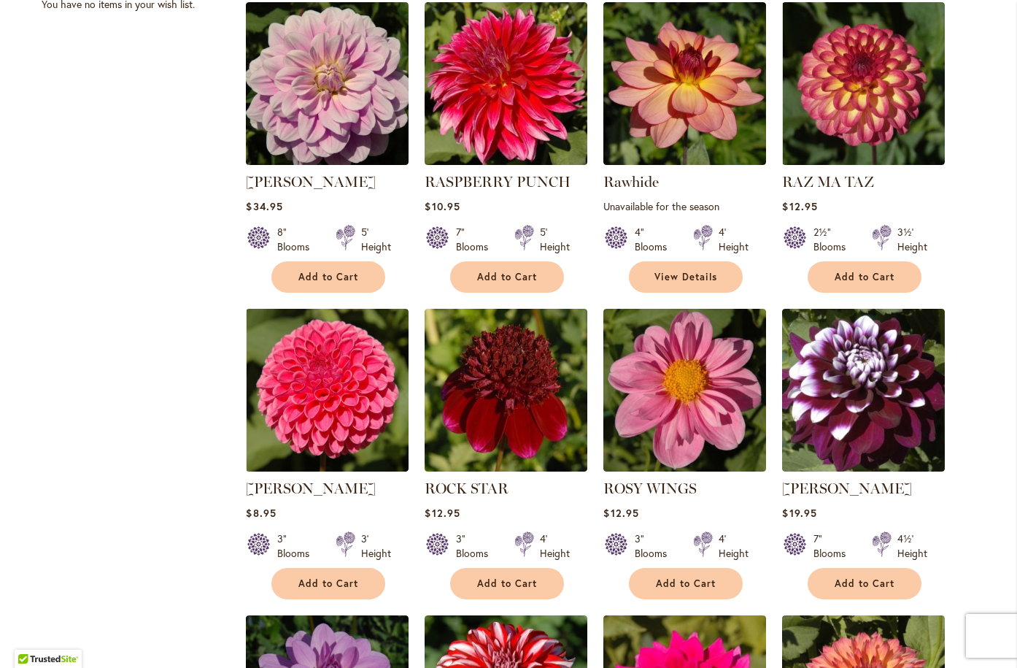
scroll to position [1022, 0]
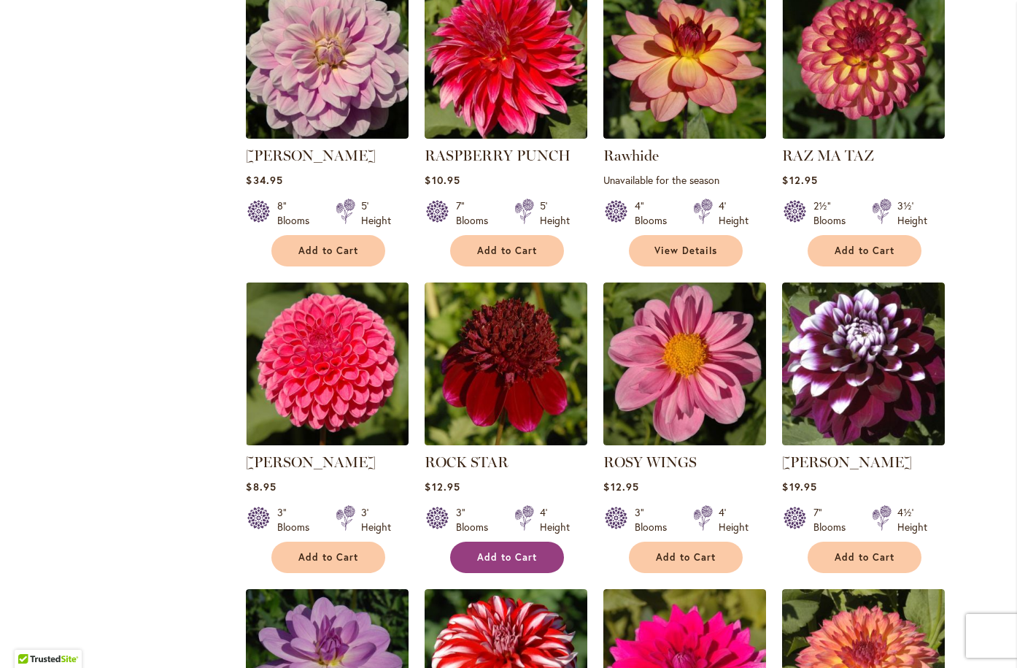
type input "**********"
drag, startPoint x: 466, startPoint y: 552, endPoint x: 453, endPoint y: 550, distance: 13.9
click at [466, 552] on button "Add to Cart" at bounding box center [507, 557] width 114 height 31
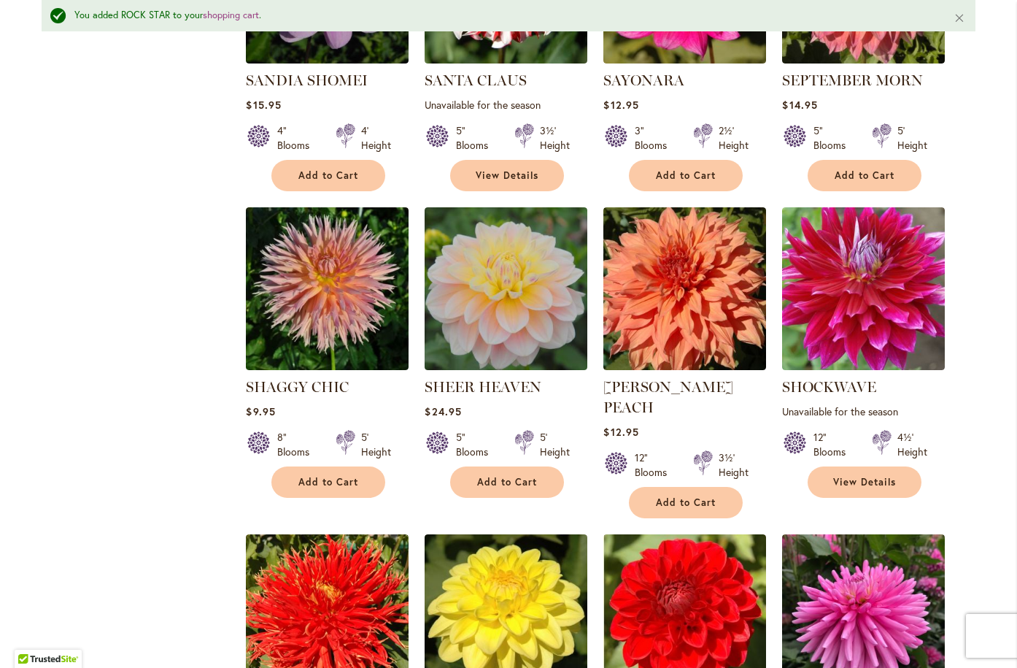
scroll to position [1790, 0]
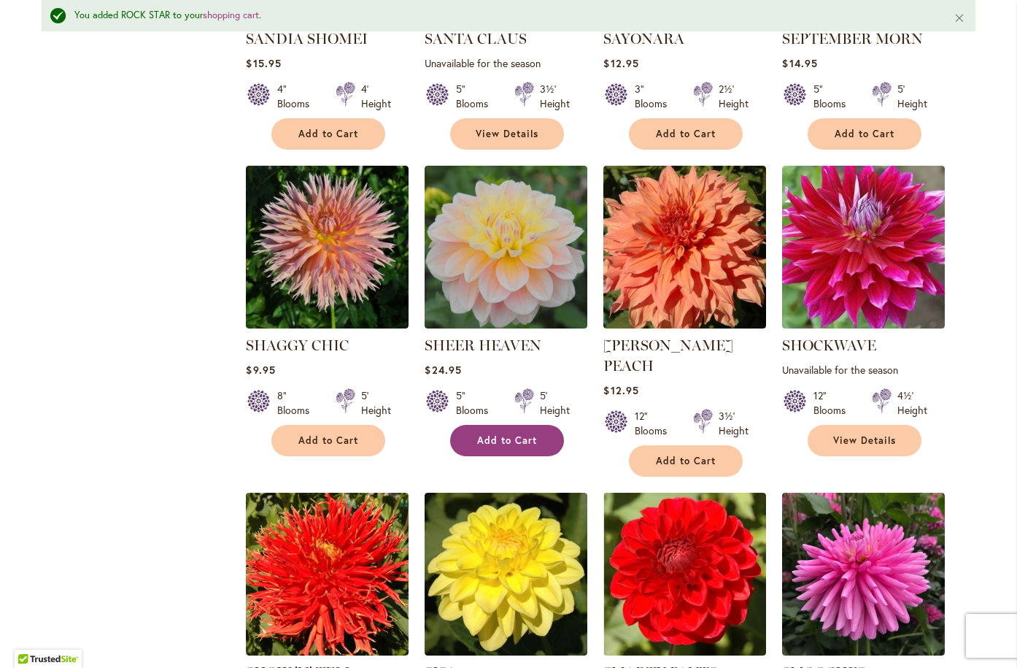
click at [512, 436] on span "Add to Cart" at bounding box center [507, 440] width 60 height 12
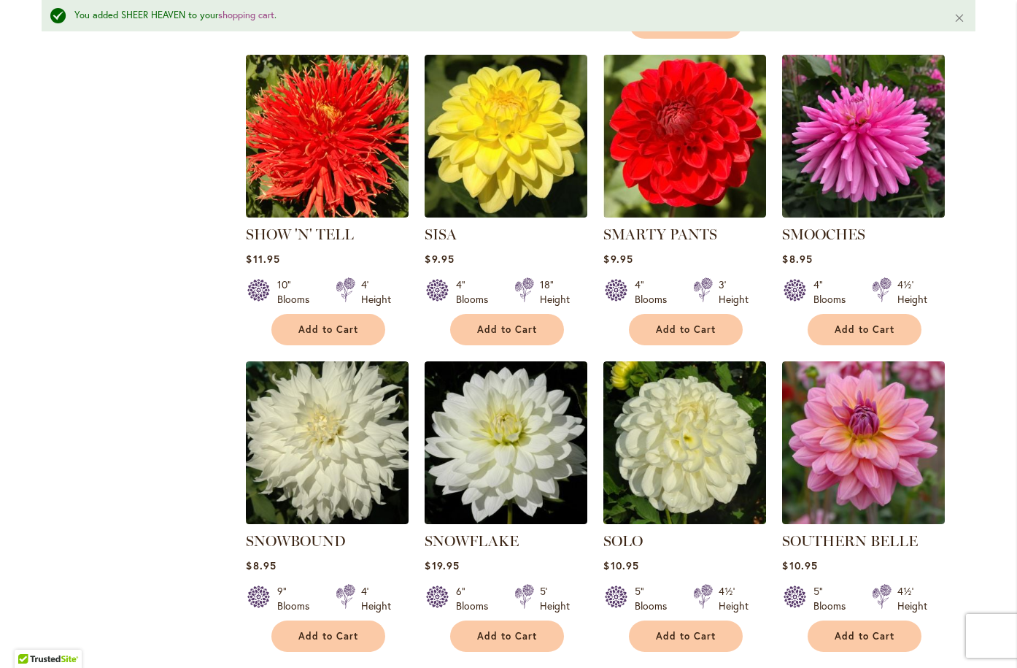
scroll to position [2447, 0]
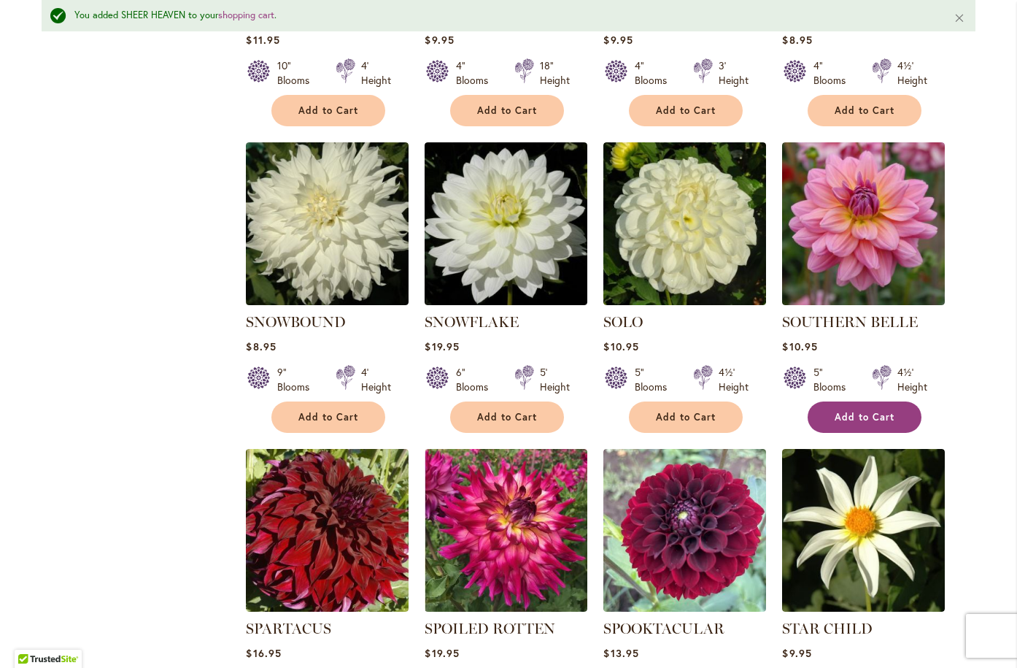
click at [866, 411] on span "Add to Cart" at bounding box center [865, 417] width 60 height 12
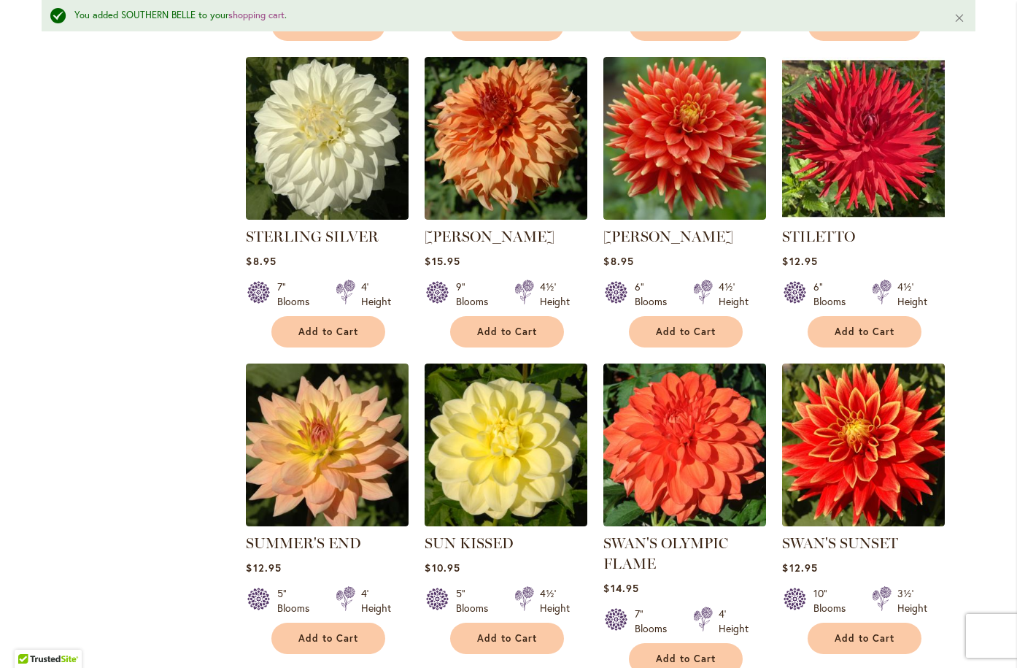
scroll to position [3177, 0]
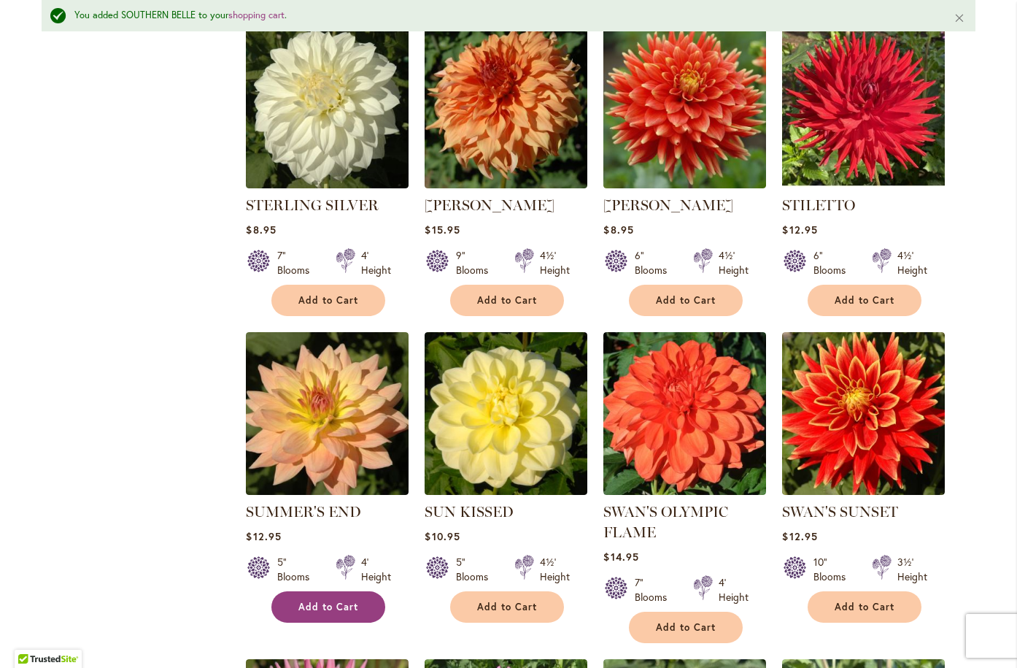
click at [339, 601] on span "Add to Cart" at bounding box center [329, 607] width 60 height 12
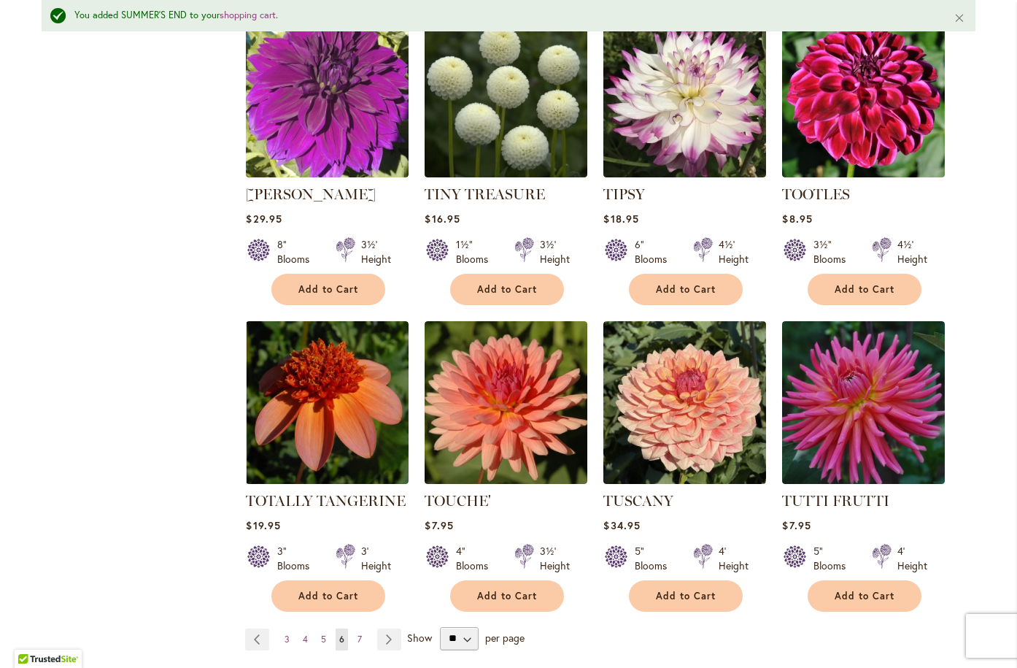
scroll to position [4783, 0]
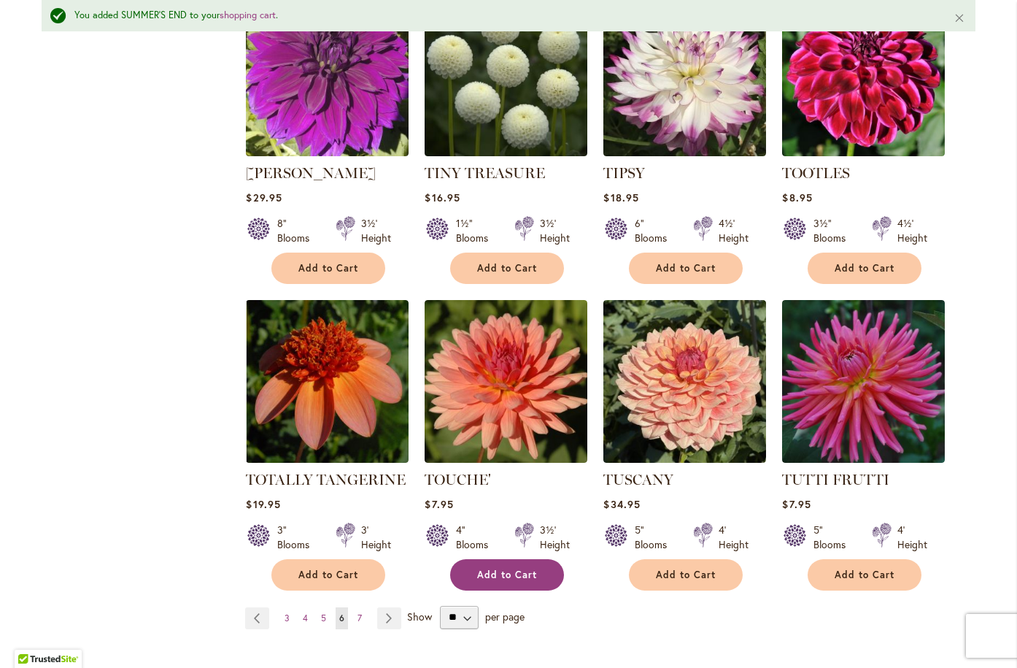
click at [497, 569] on span "Add to Cart" at bounding box center [507, 575] width 60 height 12
click at [386, 607] on link "Page Next" at bounding box center [389, 618] width 24 height 22
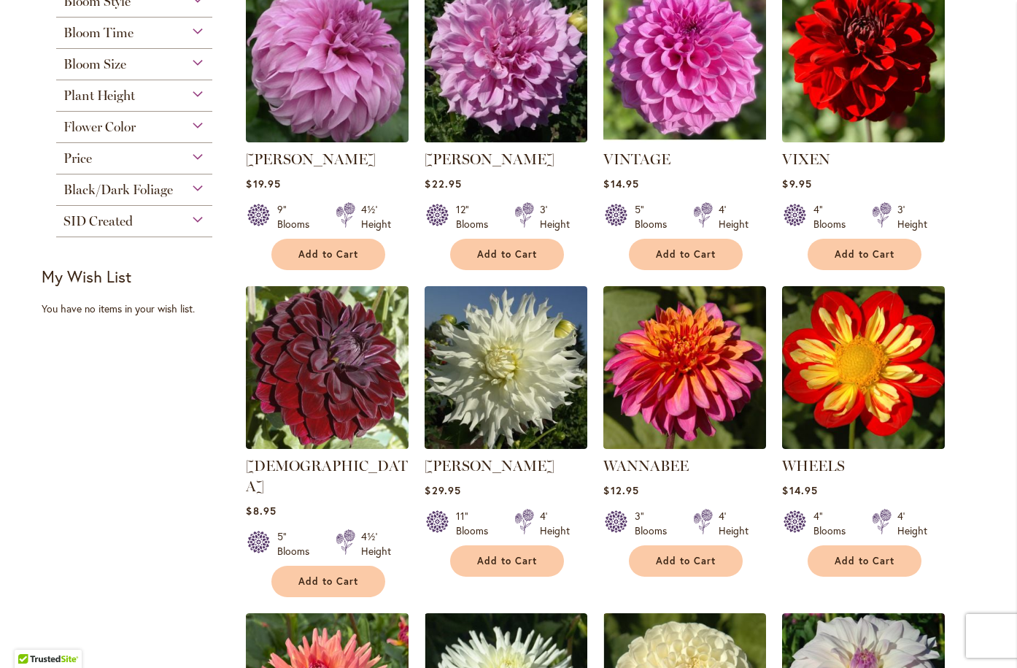
scroll to position [730, 0]
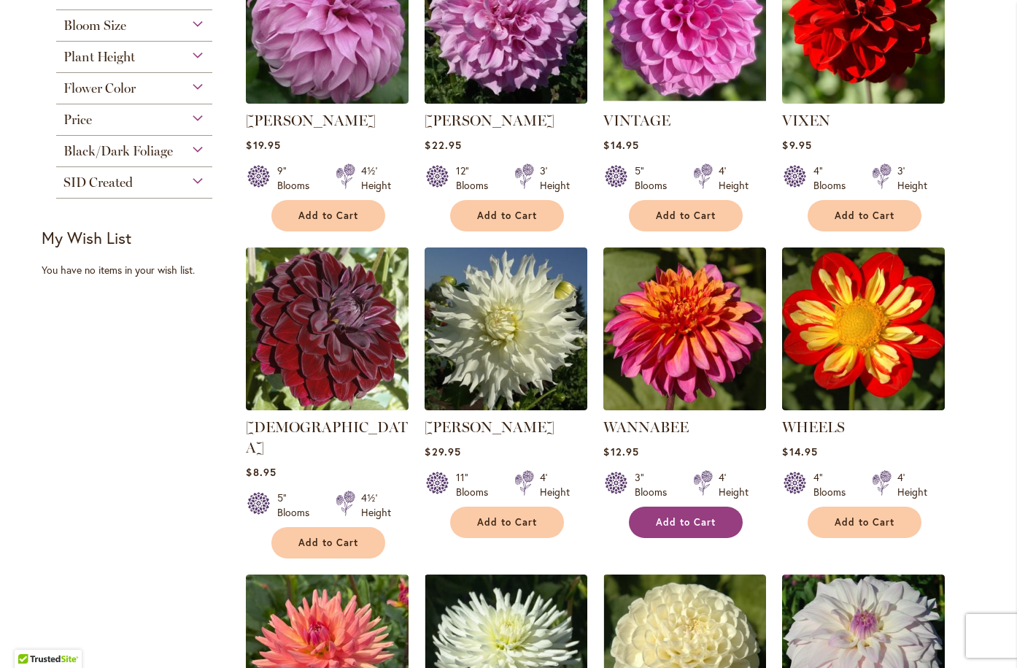
type input "**********"
click at [683, 523] on span "Add to Cart" at bounding box center [686, 522] width 60 height 12
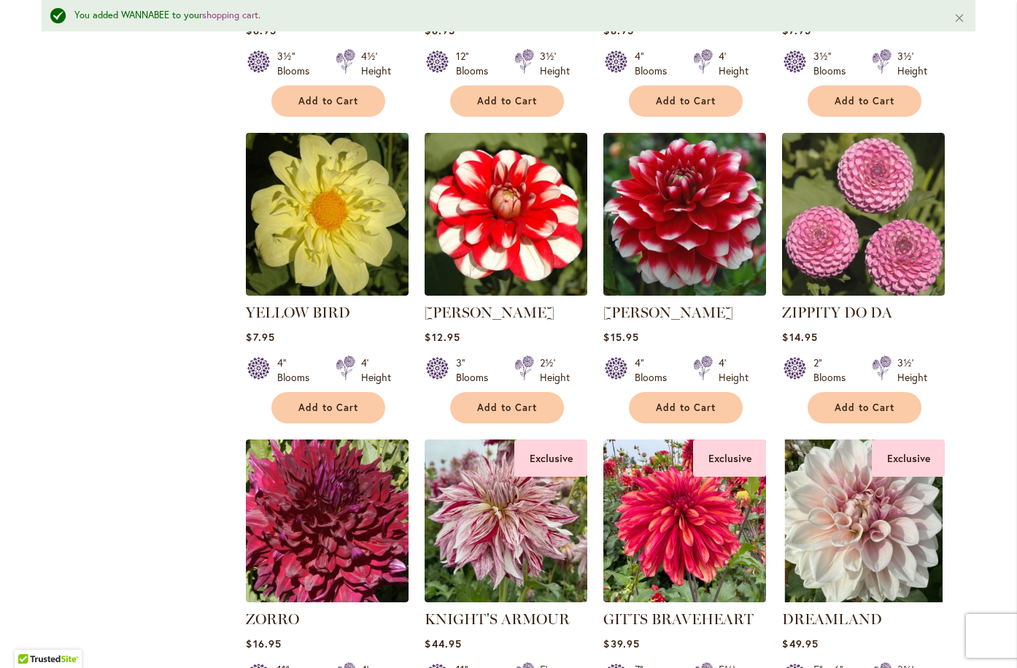
scroll to position [1790, 0]
